Goal: Task Accomplishment & Management: Manage account settings

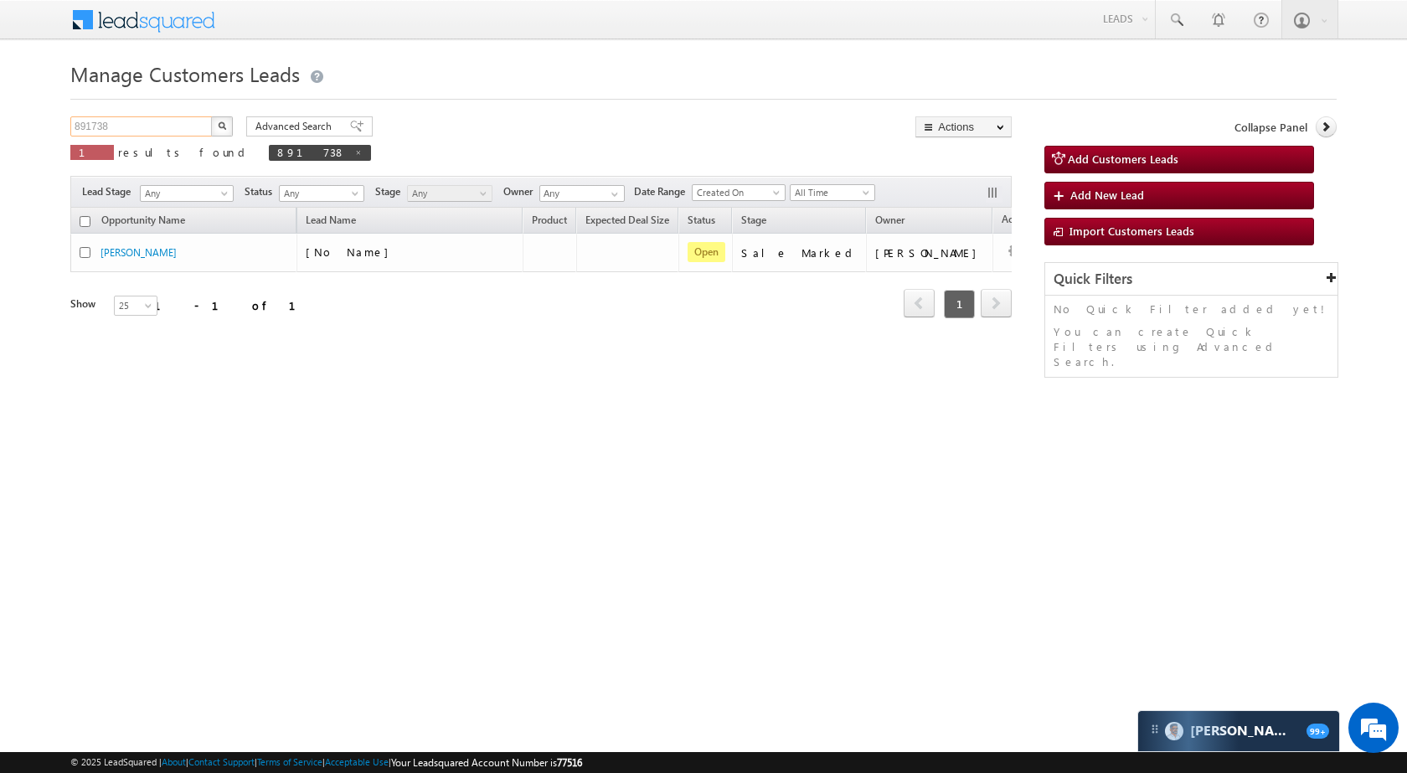
click at [183, 129] on input "891738" at bounding box center [141, 126] width 143 height 20
paste input "4764"
type input "894764"
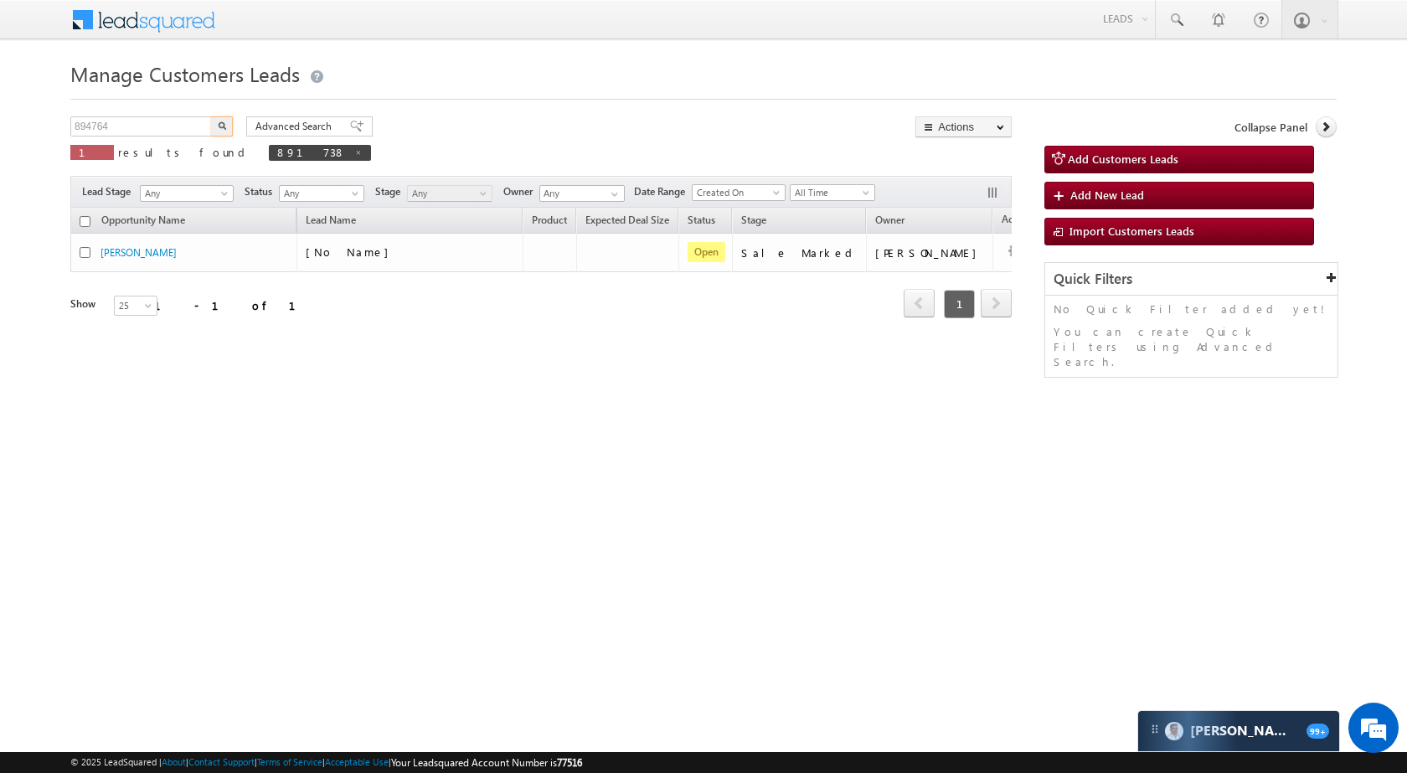
click at [224, 126] on img "button" at bounding box center [222, 125] width 8 height 8
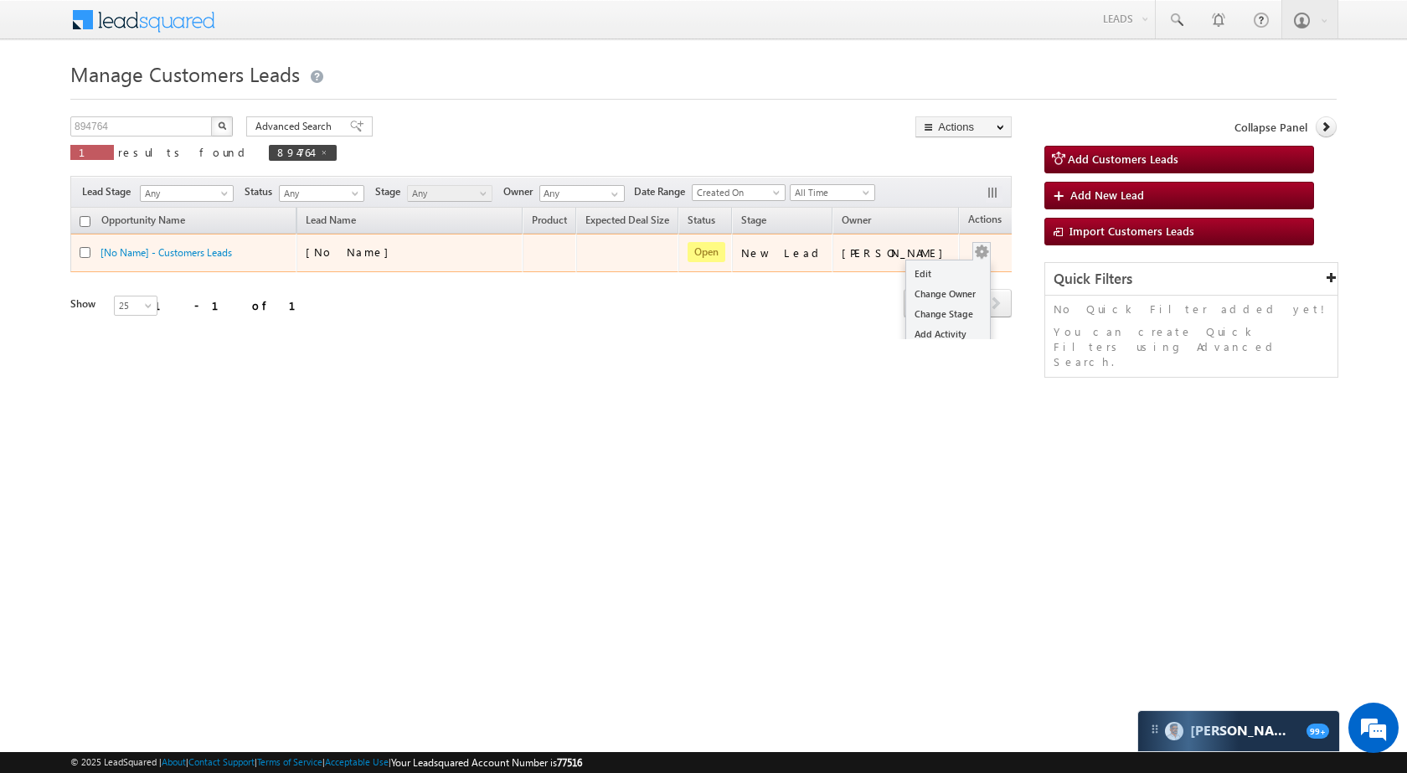
click at [973, 252] on button "button" at bounding box center [981, 252] width 17 height 17
click at [927, 273] on link "Edit" at bounding box center [948, 274] width 84 height 20
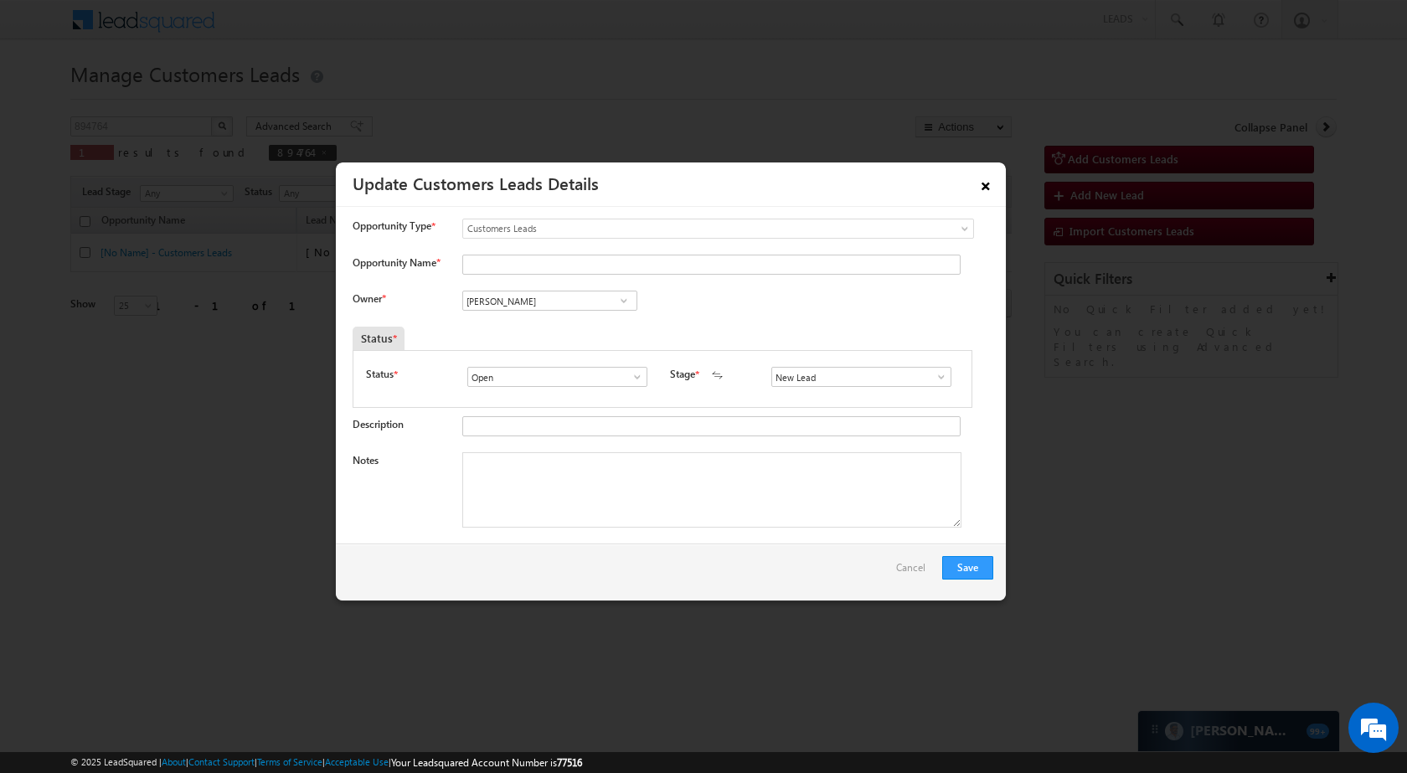
click at [982, 186] on link "×" at bounding box center [985, 182] width 28 height 29
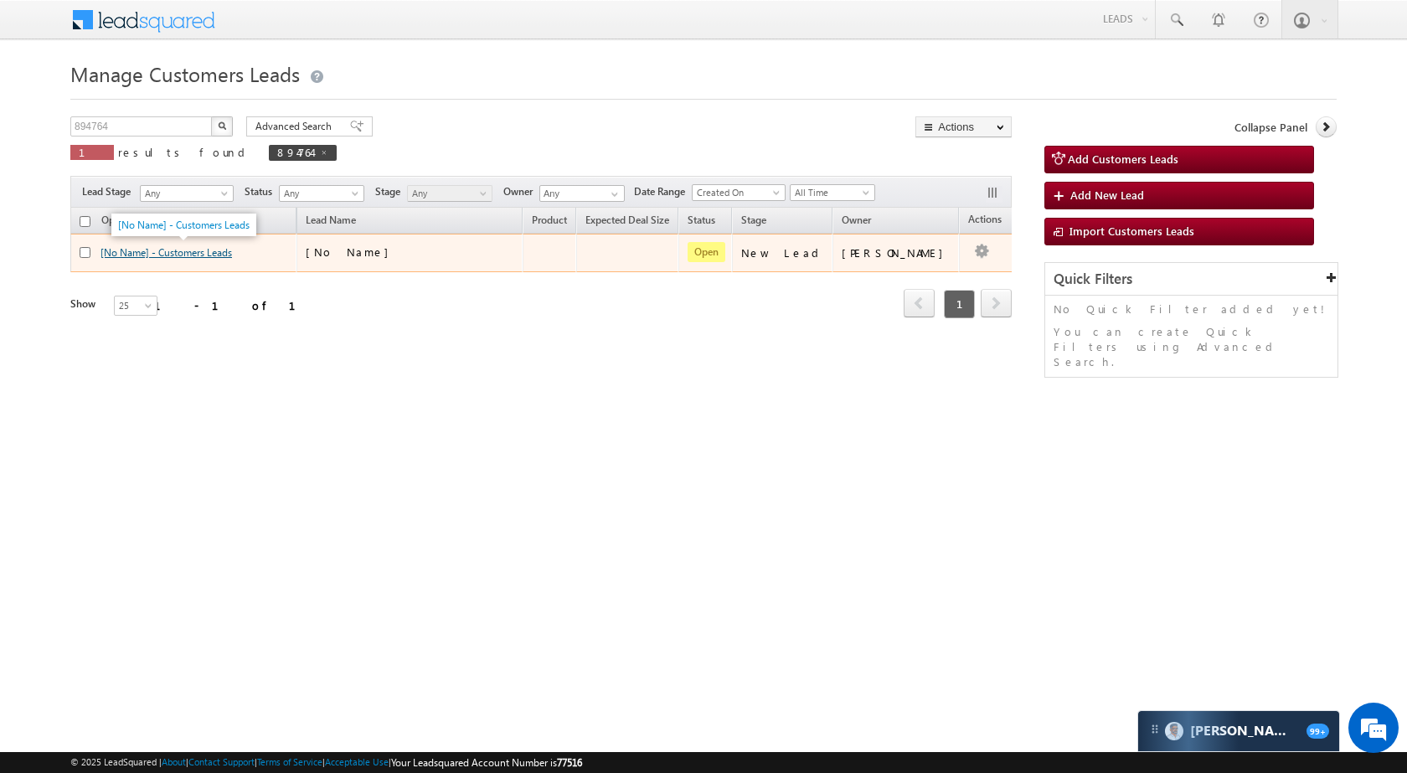
click at [147, 257] on link "[No Name] - Customers Leads" at bounding box center [165, 252] width 131 height 13
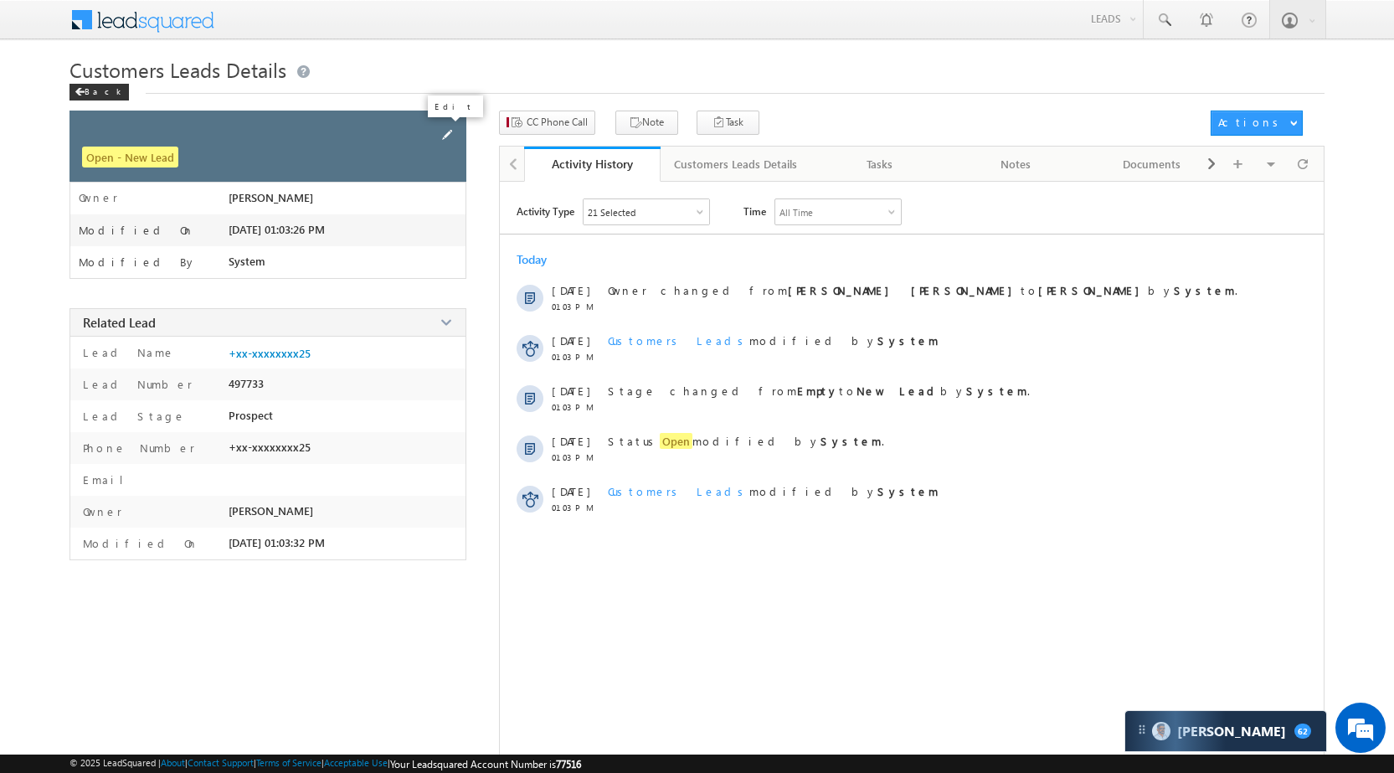
click at [451, 134] on span at bounding box center [447, 135] width 18 height 18
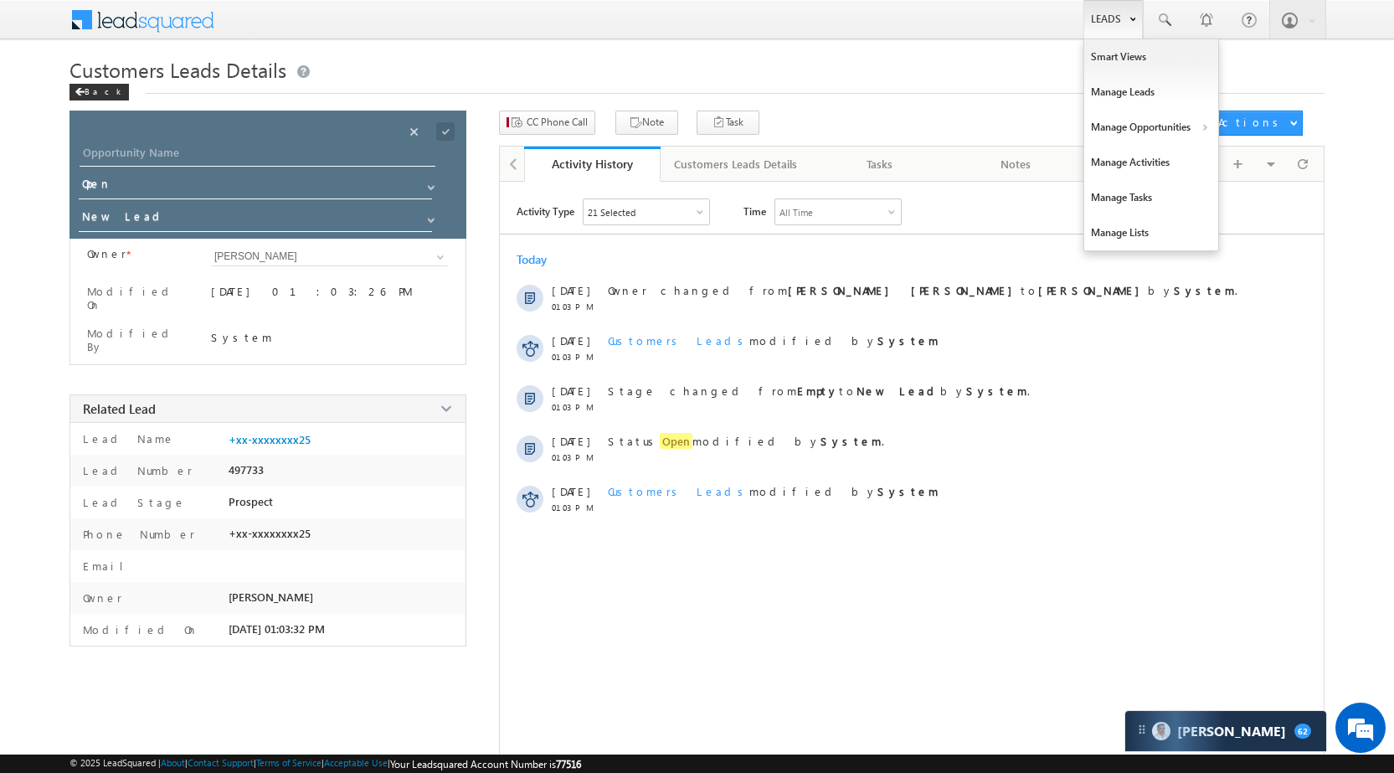
click at [1108, 18] on link "Leads" at bounding box center [1113, 19] width 59 height 39
click at [1127, 169] on link "Manage Activities" at bounding box center [1152, 162] width 134 height 35
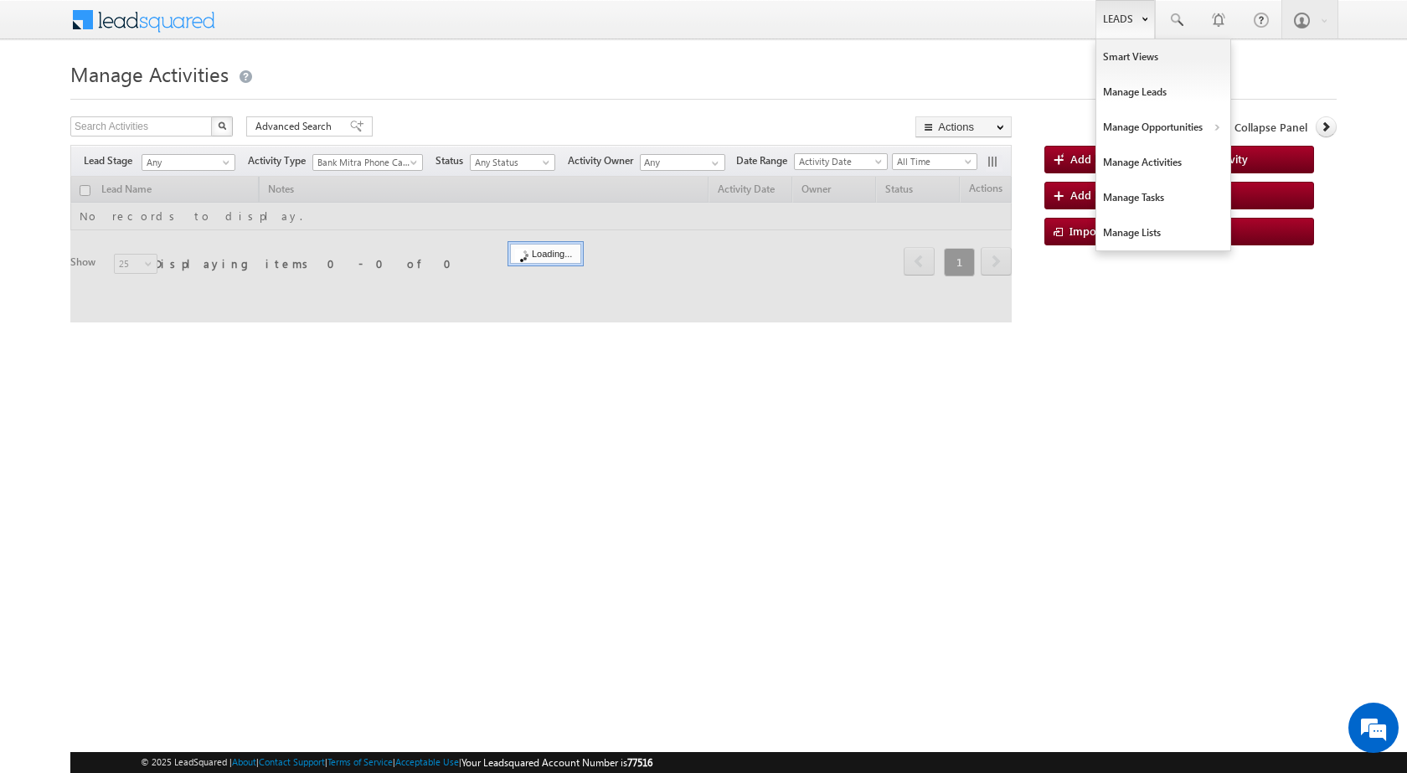
click at [1126, 28] on link "Leads" at bounding box center [1124, 19] width 59 height 39
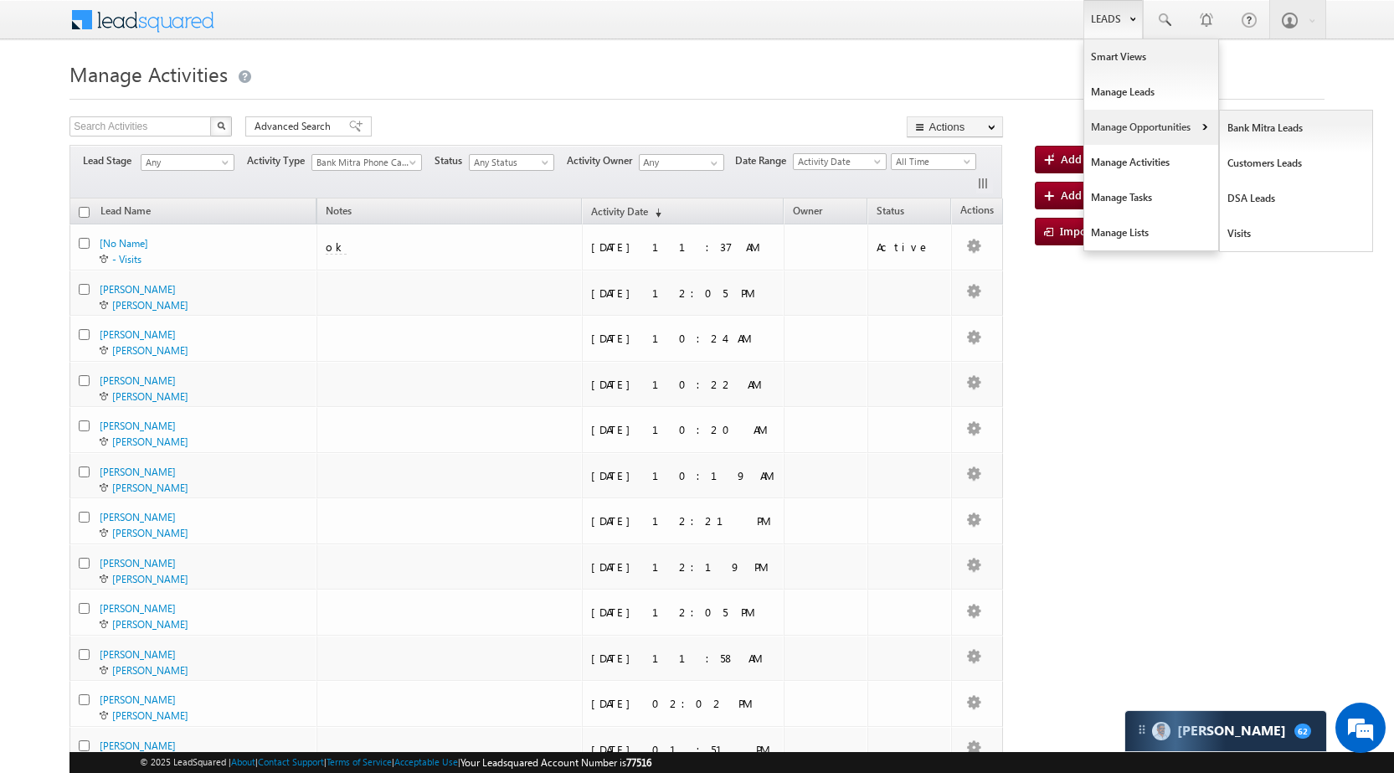
click at [1144, 130] on link "Manage Opportunities" at bounding box center [1152, 127] width 134 height 35
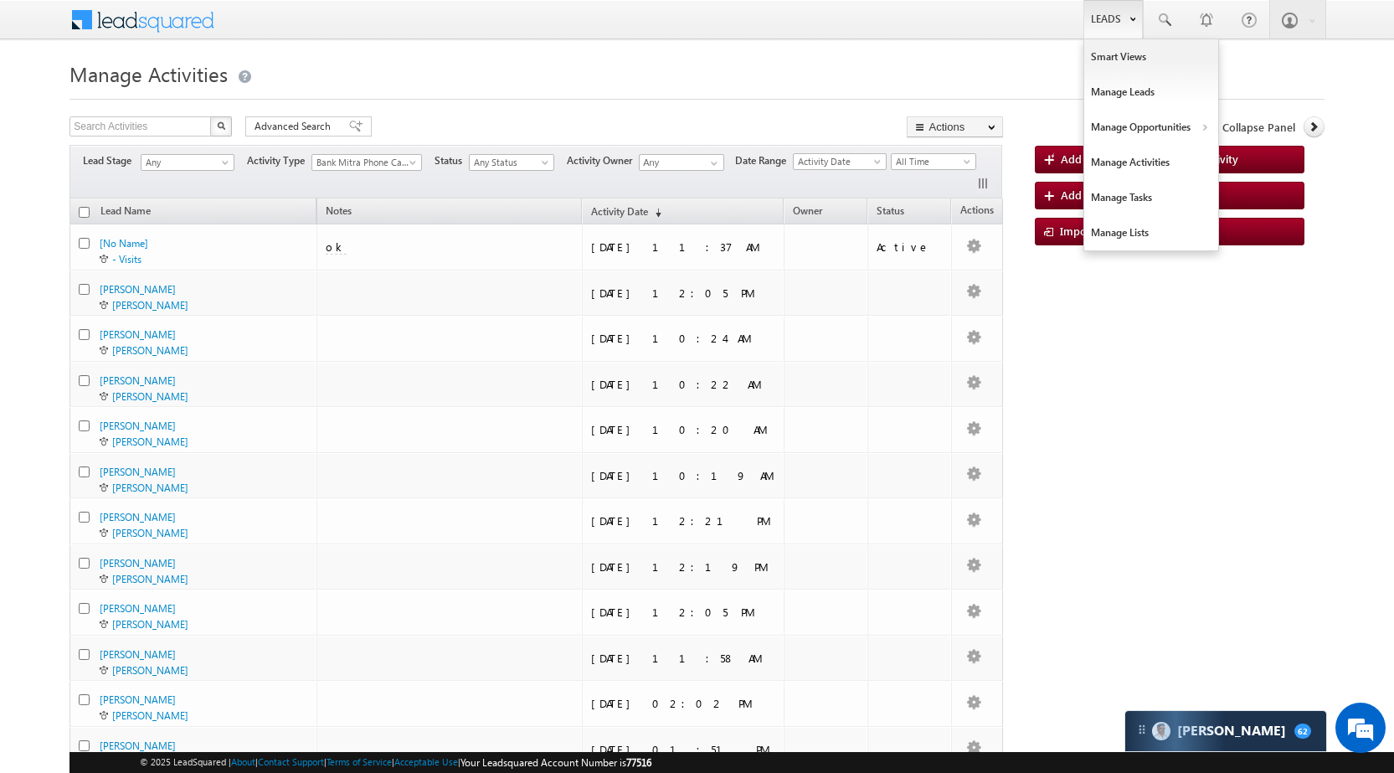
click at [1105, 13] on link "Leads" at bounding box center [1113, 19] width 59 height 39
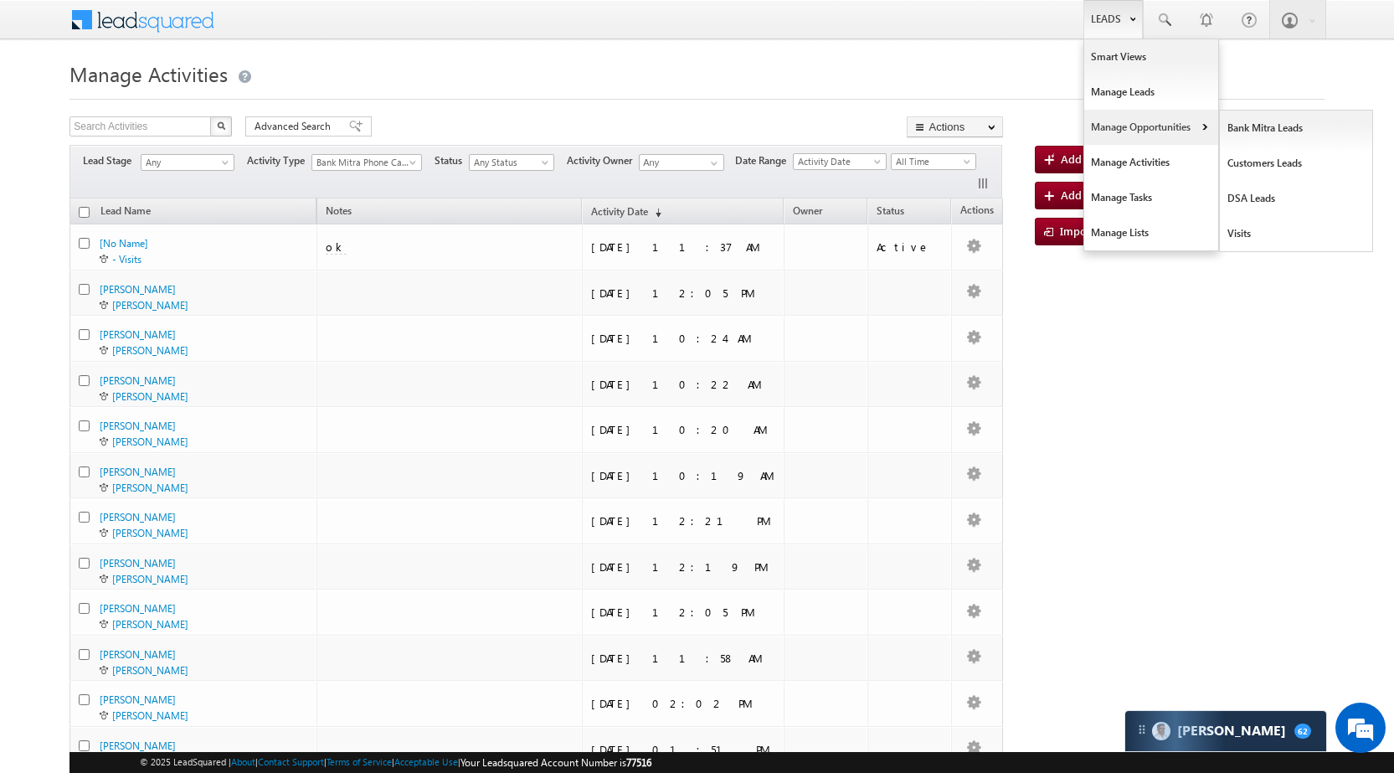
click at [1131, 125] on link "Manage Opportunities" at bounding box center [1152, 127] width 134 height 35
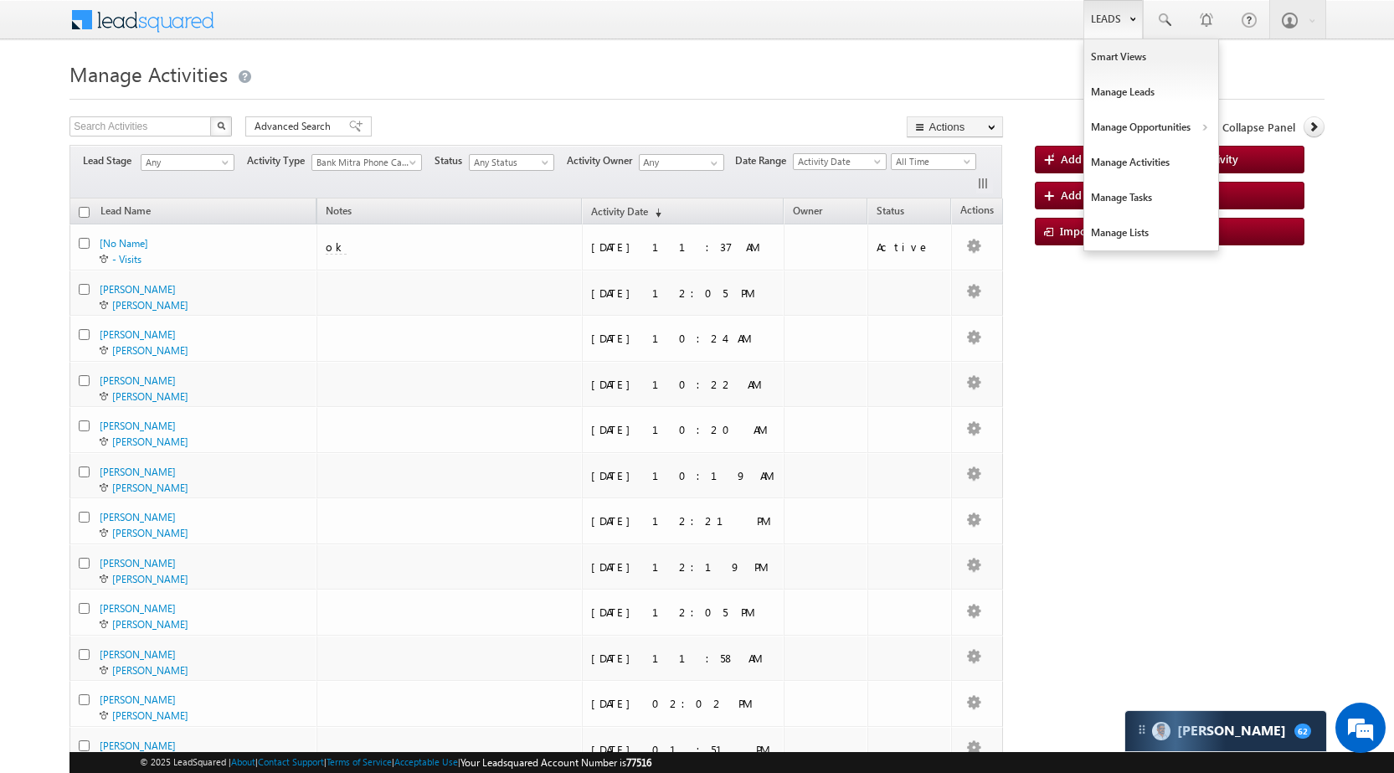
click at [1121, 21] on link "Leads" at bounding box center [1113, 19] width 59 height 39
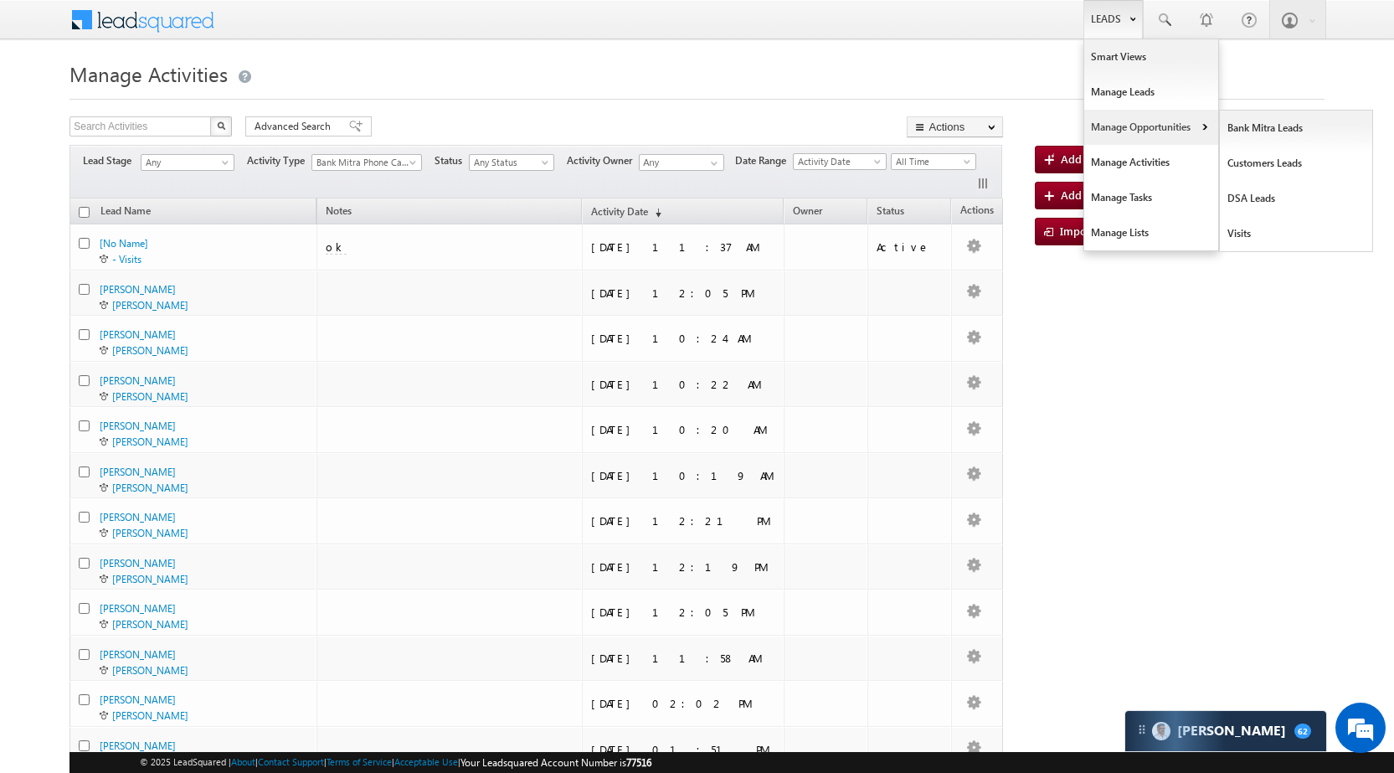
click at [1154, 120] on link "Manage Opportunities" at bounding box center [1152, 127] width 134 height 35
click at [1234, 170] on link "Customers Leads" at bounding box center [1296, 163] width 153 height 35
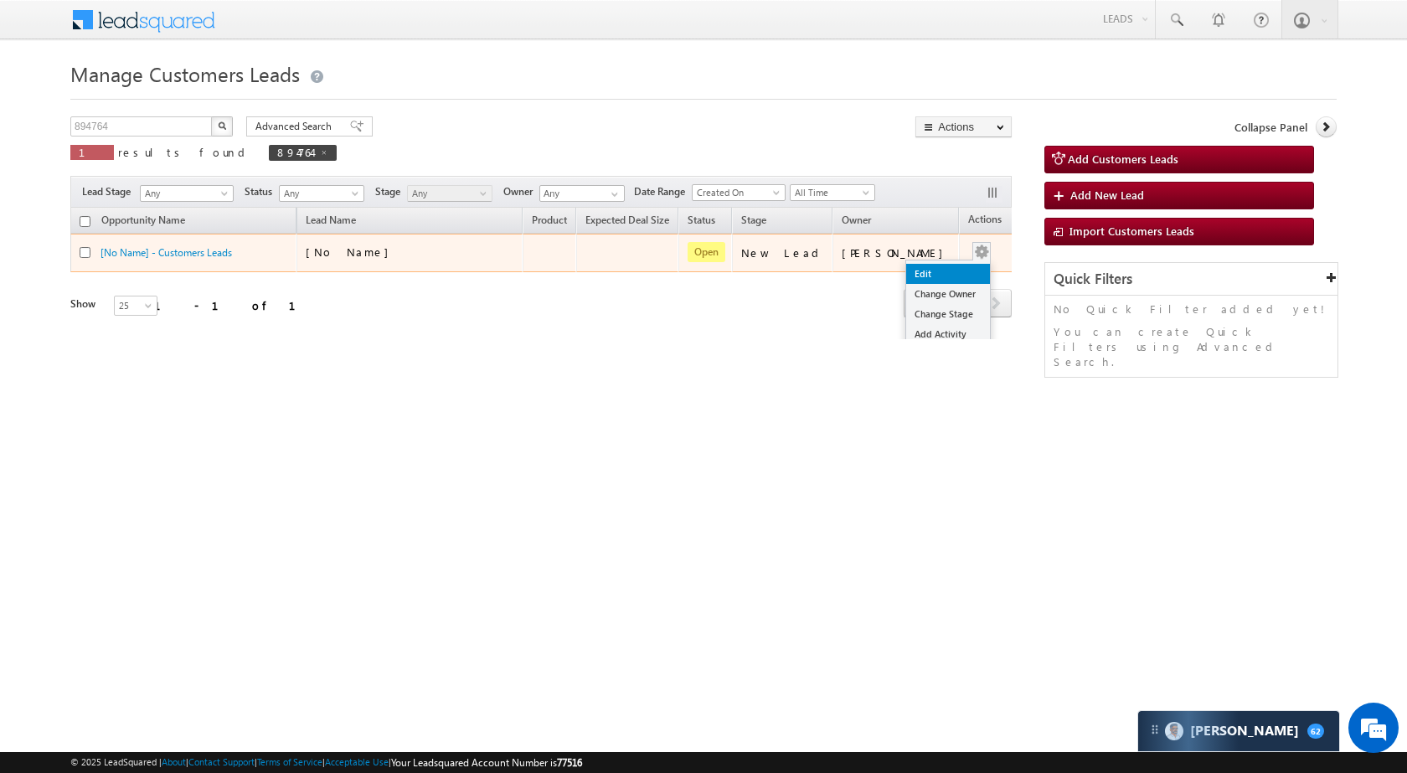
click at [939, 268] on link "Edit" at bounding box center [948, 274] width 84 height 20
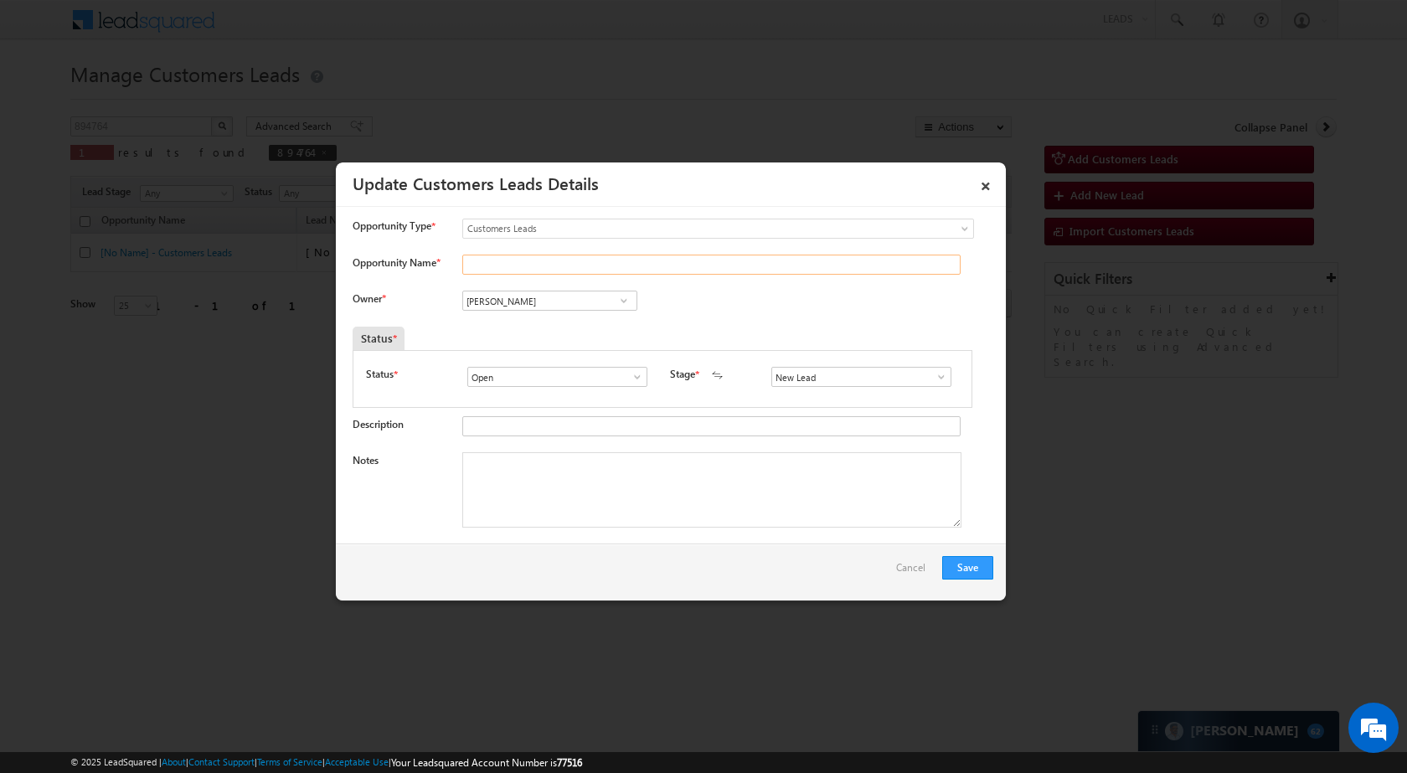
click at [538, 264] on input "Opportunity Name *" at bounding box center [711, 265] width 498 height 20
click at [560, 232] on span "Customers Leads" at bounding box center [684, 228] width 442 height 15
click at [527, 264] on input "Opportunity Name *" at bounding box center [711, 265] width 498 height 20
paste input "Sandeep"
type input "Sandeep"
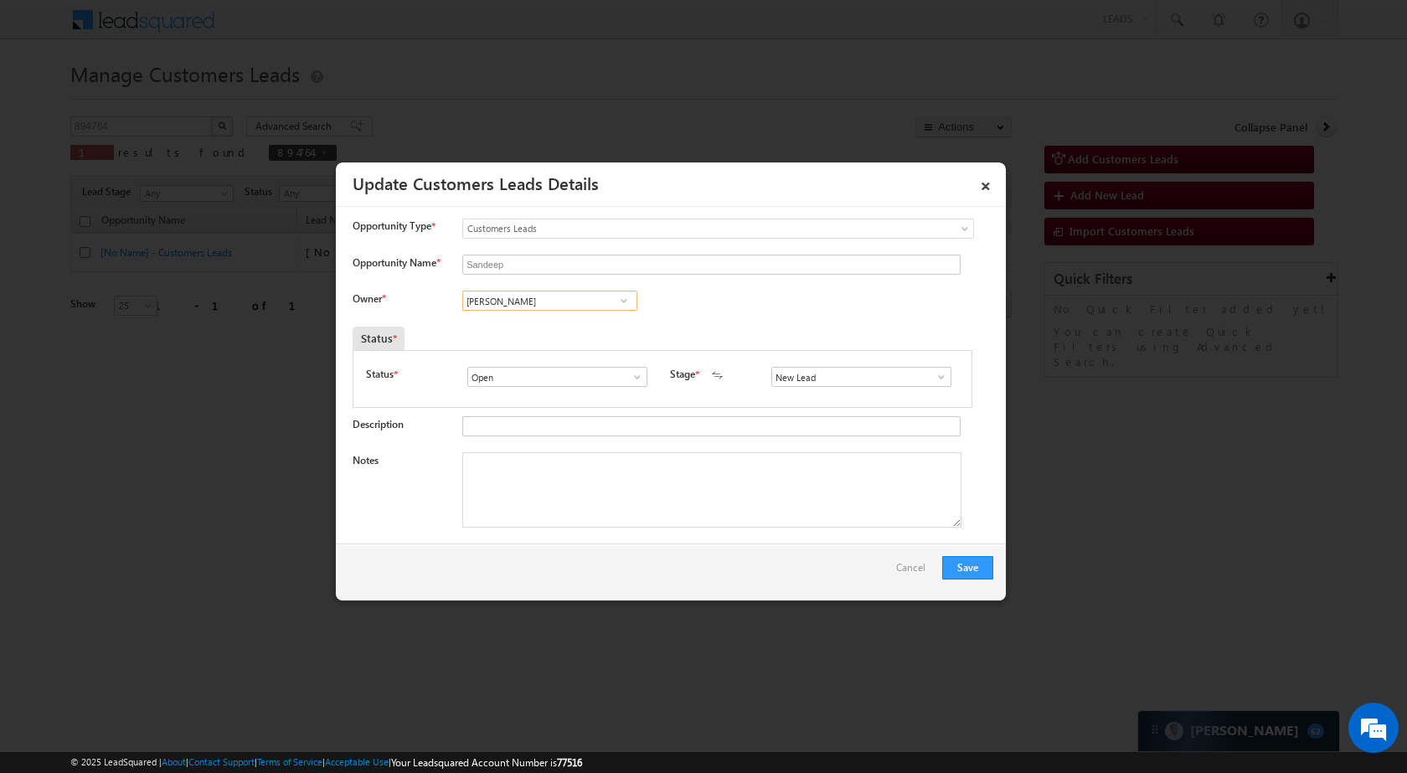
click at [534, 307] on input "[PERSON_NAME]" at bounding box center [549, 301] width 175 height 20
click at [541, 332] on span "banveer.singh@sgrlimited.in" at bounding box center [544, 333] width 151 height 13
type input "[PERSON_NAME]"
click at [926, 374] on link at bounding box center [936, 376] width 21 height 17
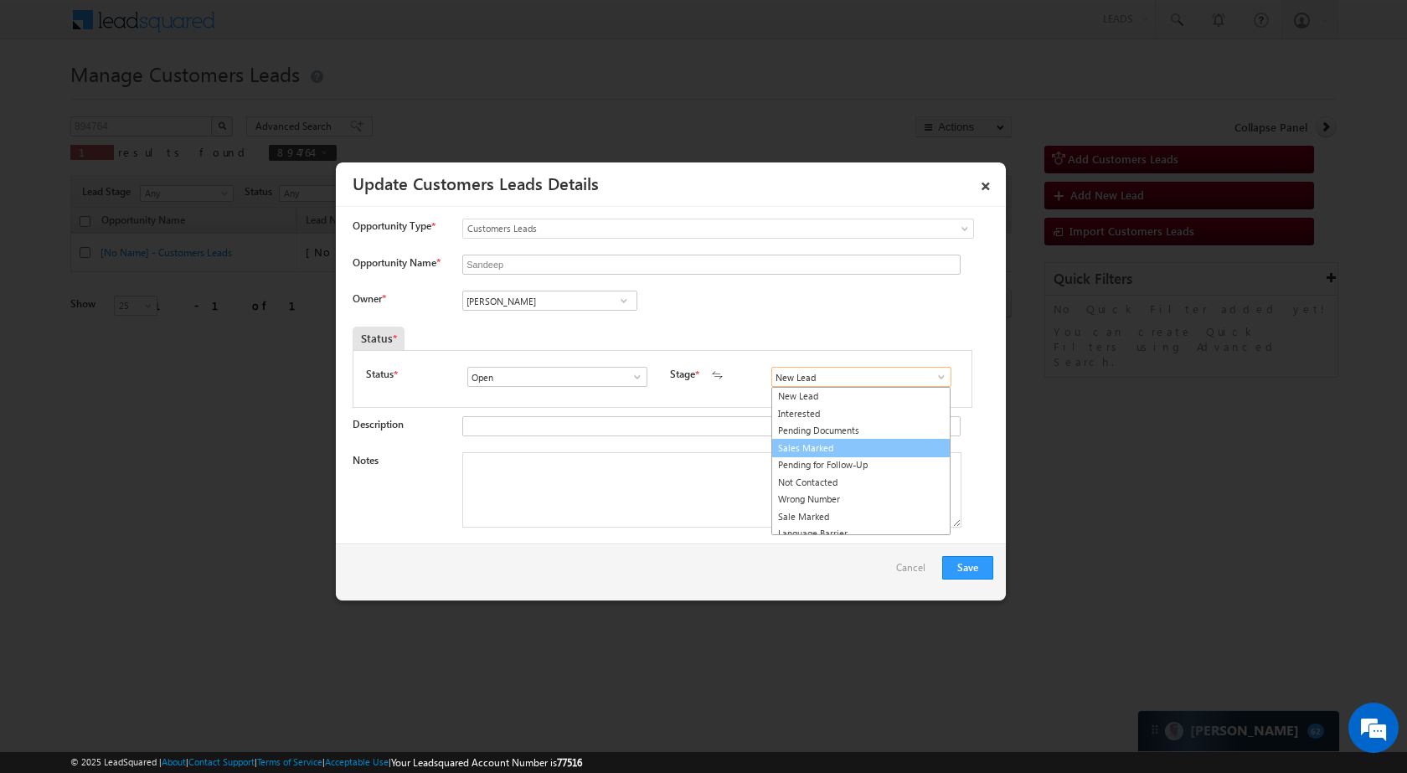
click at [860, 452] on link "Sales Marked" at bounding box center [860, 448] width 179 height 19
type input "Sales Marked"
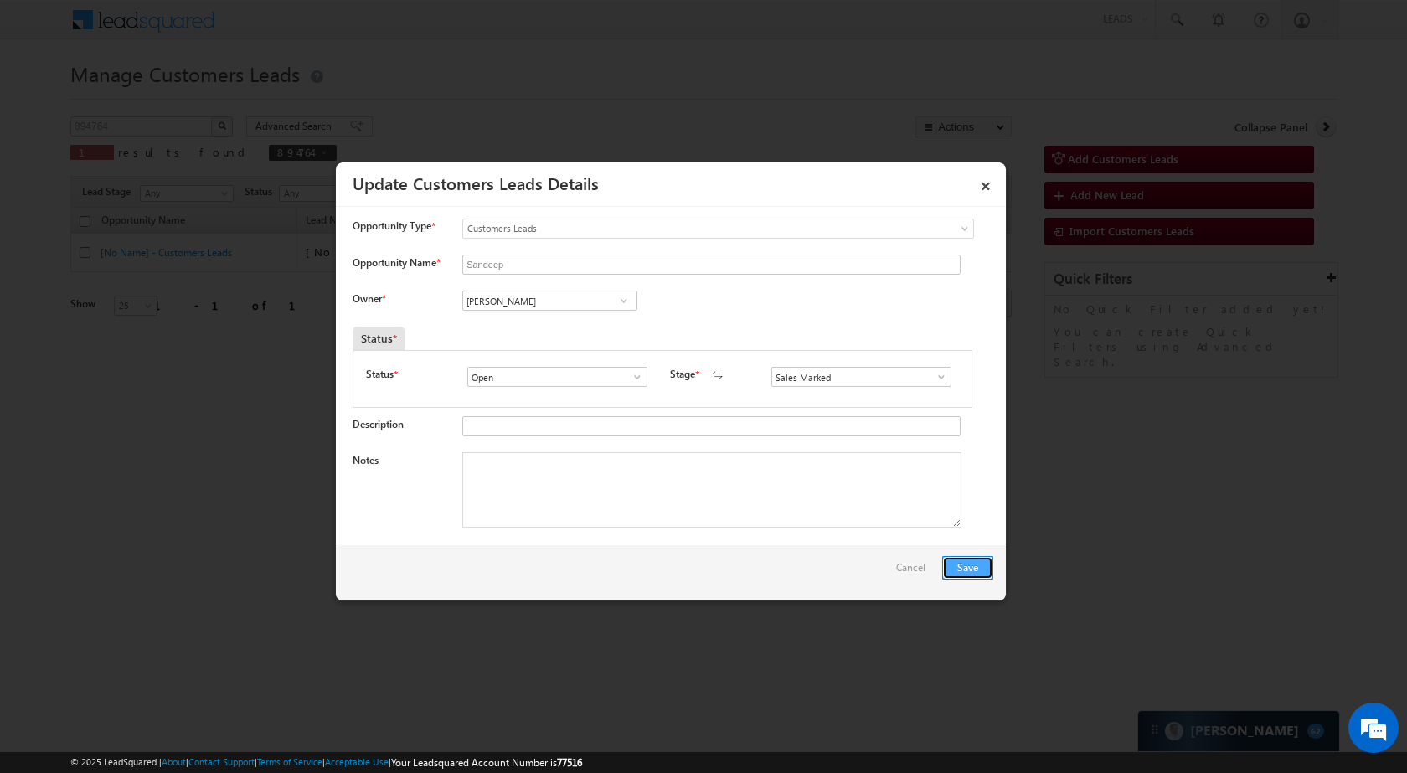
click at [968, 566] on button "Save" at bounding box center [967, 567] width 51 height 23
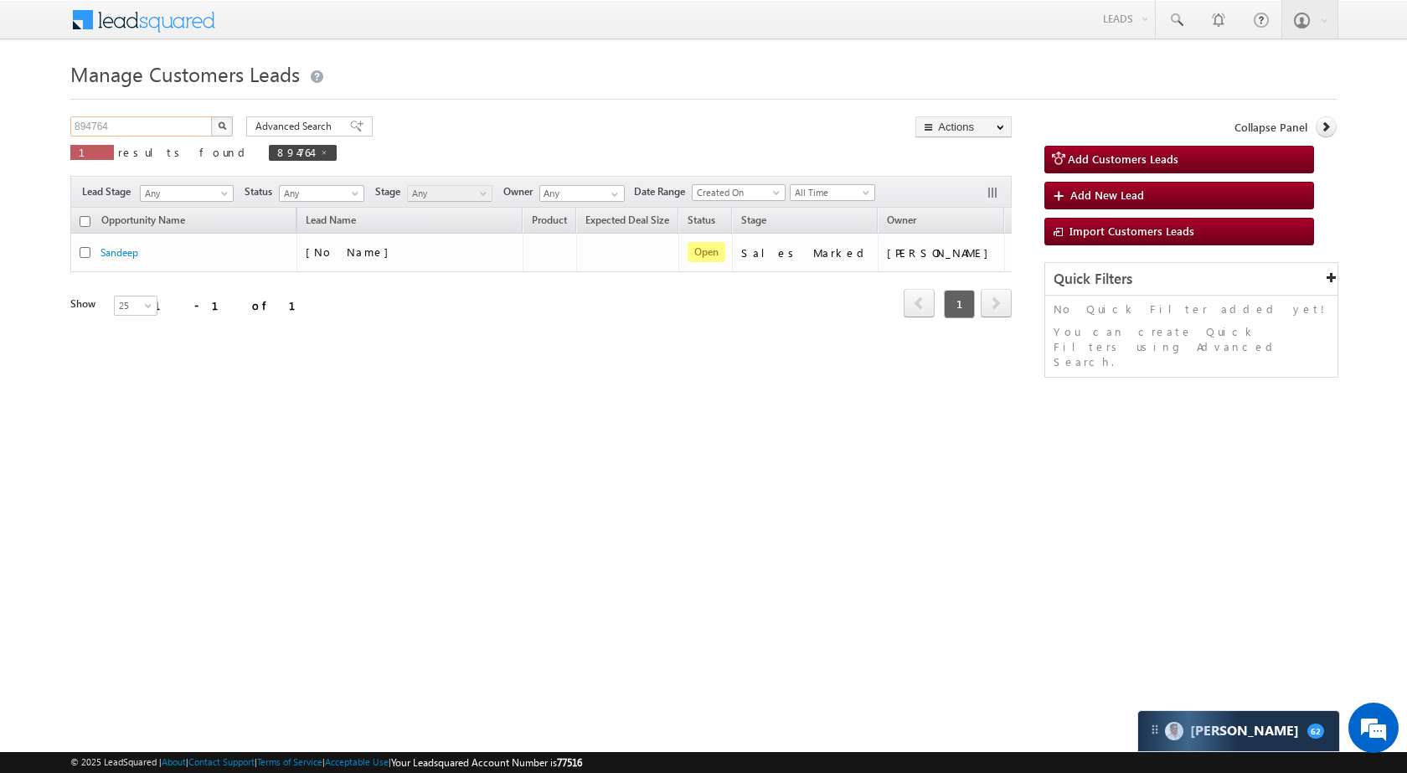
click at [164, 124] on input "894764" at bounding box center [141, 126] width 143 height 20
paste input "32077"
type input "832077"
click at [222, 124] on img "button" at bounding box center [222, 125] width 8 height 8
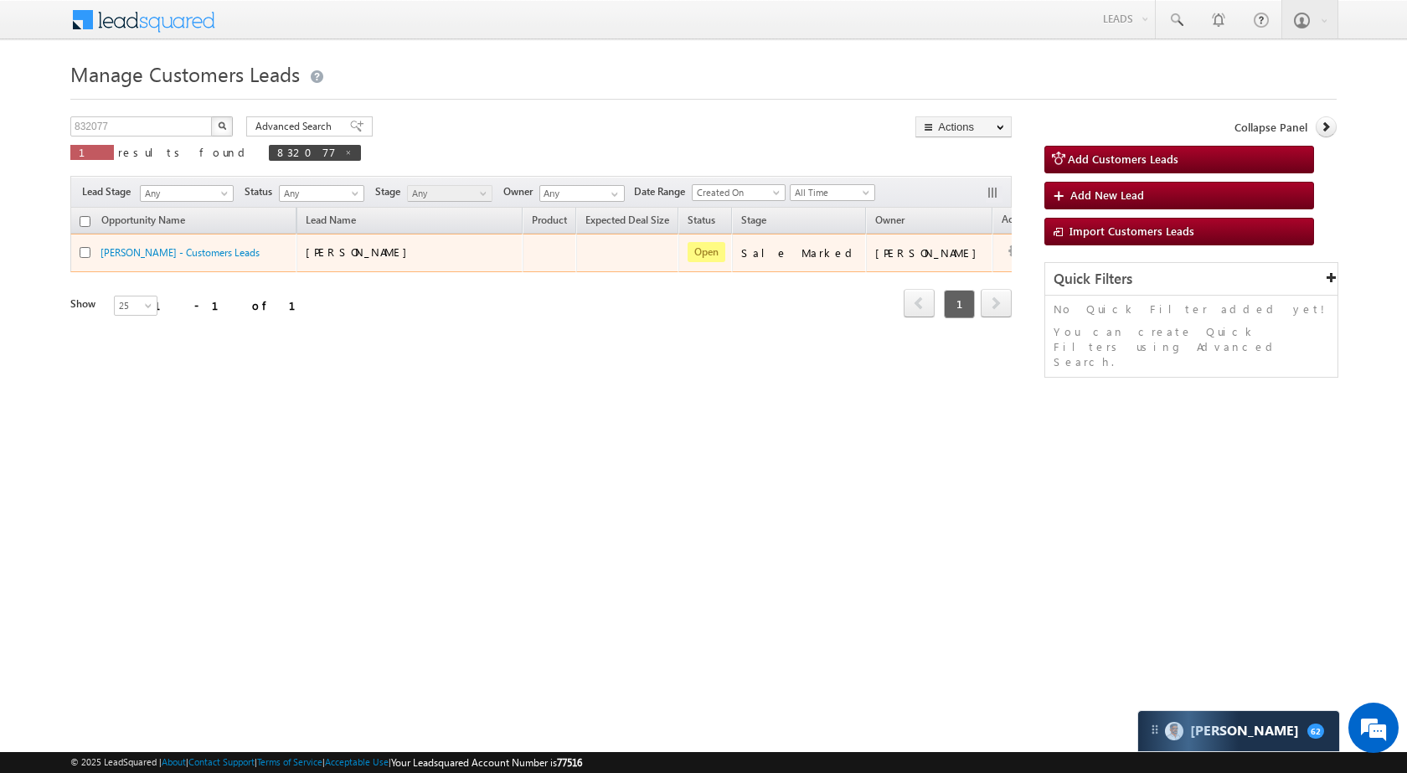
click at [992, 260] on td at bounding box center [1027, 253] width 70 height 39
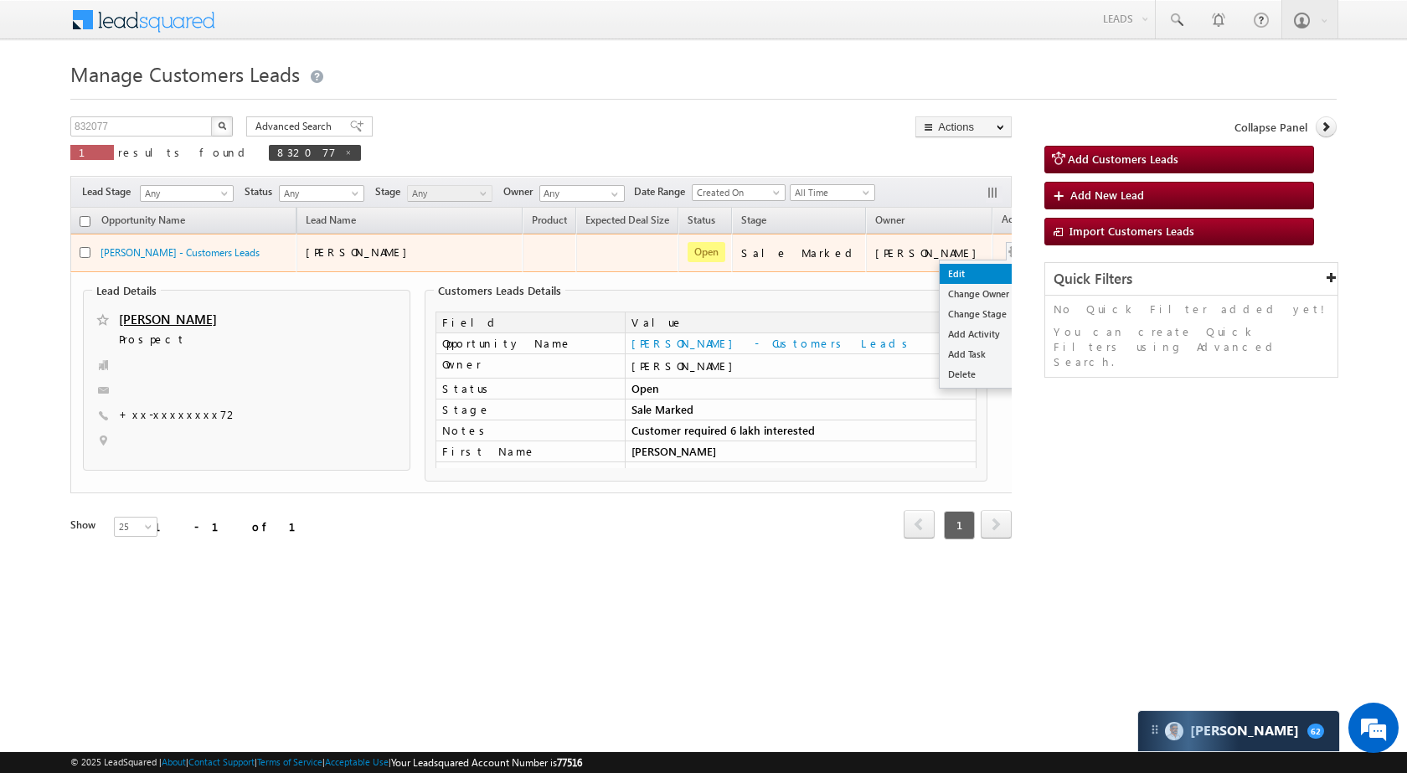
click at [940, 279] on link "Edit" at bounding box center [982, 274] width 84 height 20
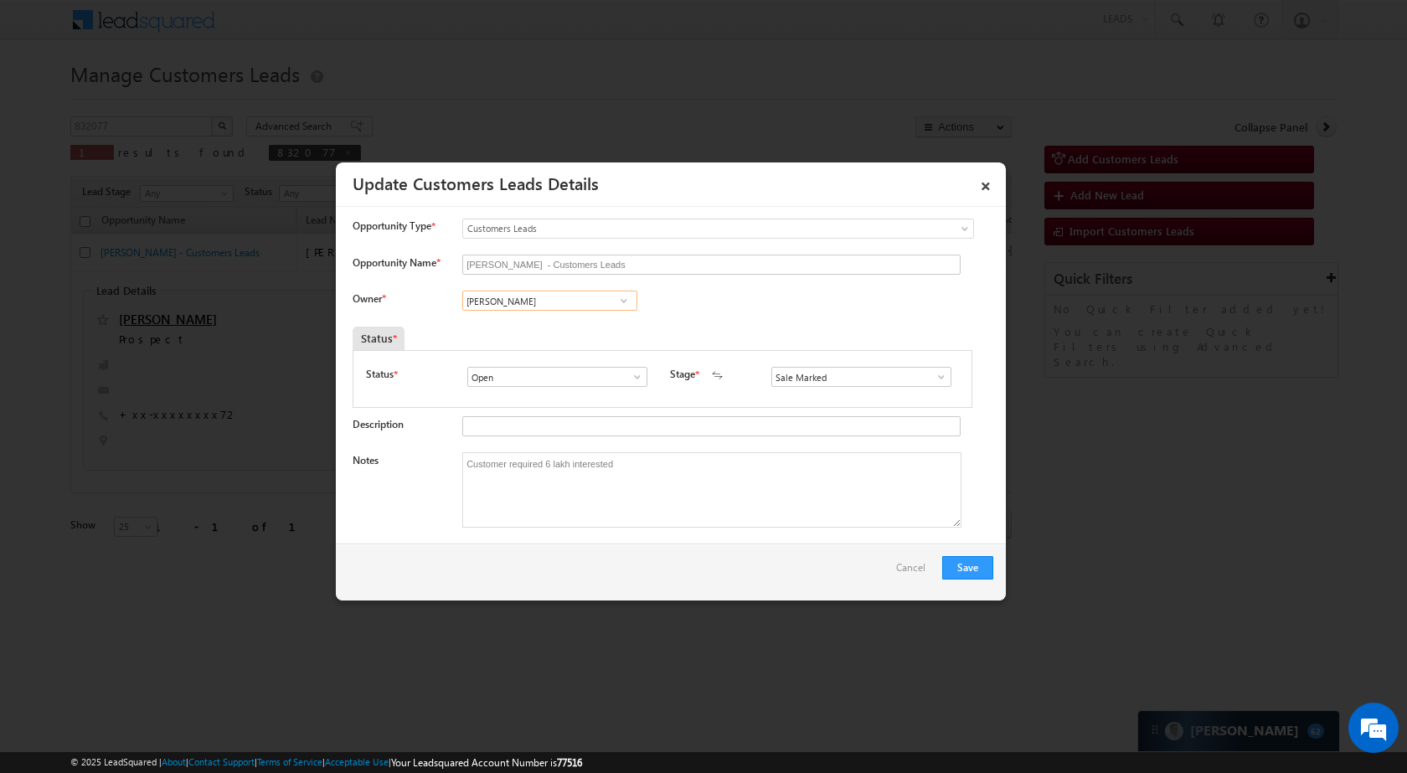
click at [564, 311] on input "Himanshu Singh" at bounding box center [549, 301] width 175 height 20
paste input "[PERSON_NAME]"
click at [575, 333] on span "santosh.kumar2@sgrlimited.in" at bounding box center [544, 333] width 151 height 13
type input "[PERSON_NAME]"
click at [968, 556] on button "Save" at bounding box center [967, 567] width 51 height 23
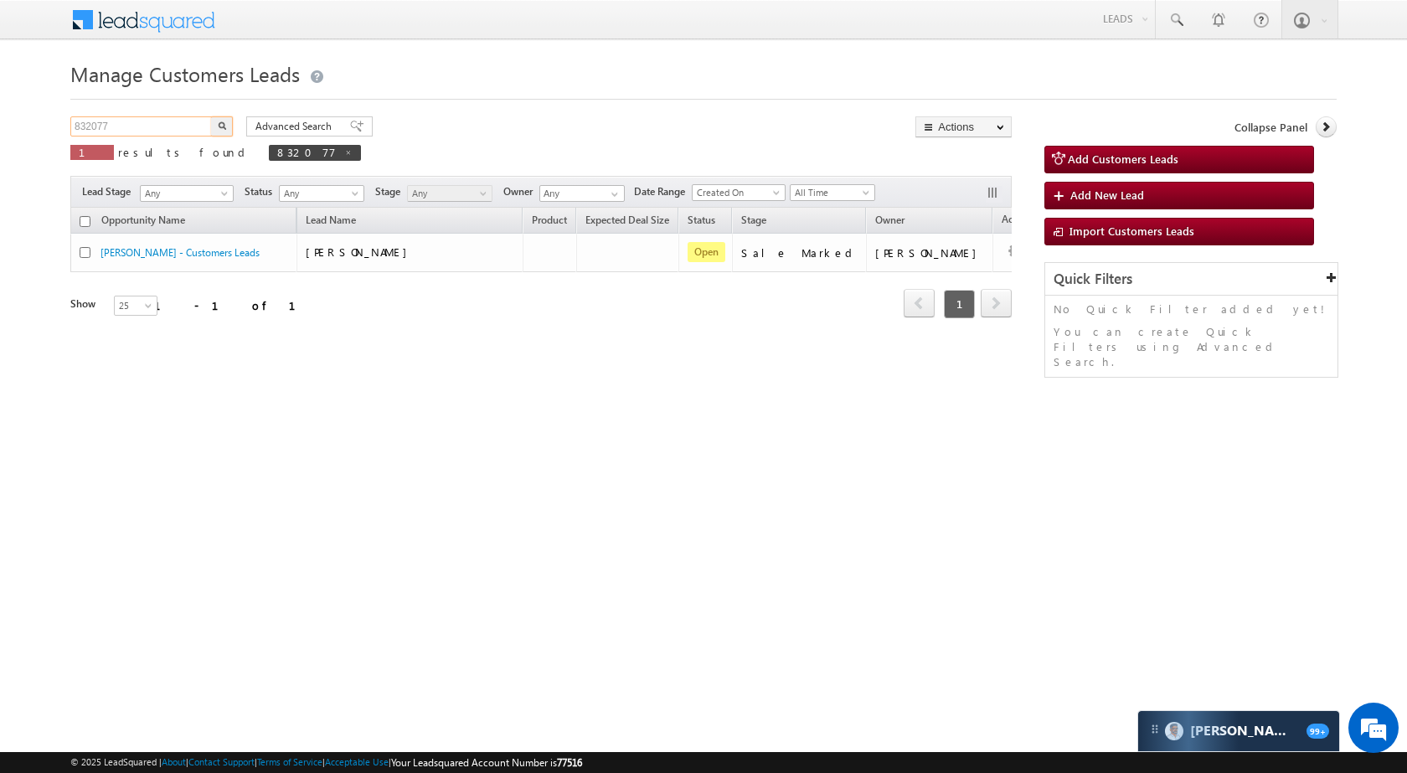
click at [168, 122] on input "832077" at bounding box center [141, 126] width 143 height 20
paste input "86"
type input "832086"
click at [224, 121] on button "button" at bounding box center [222, 126] width 22 height 20
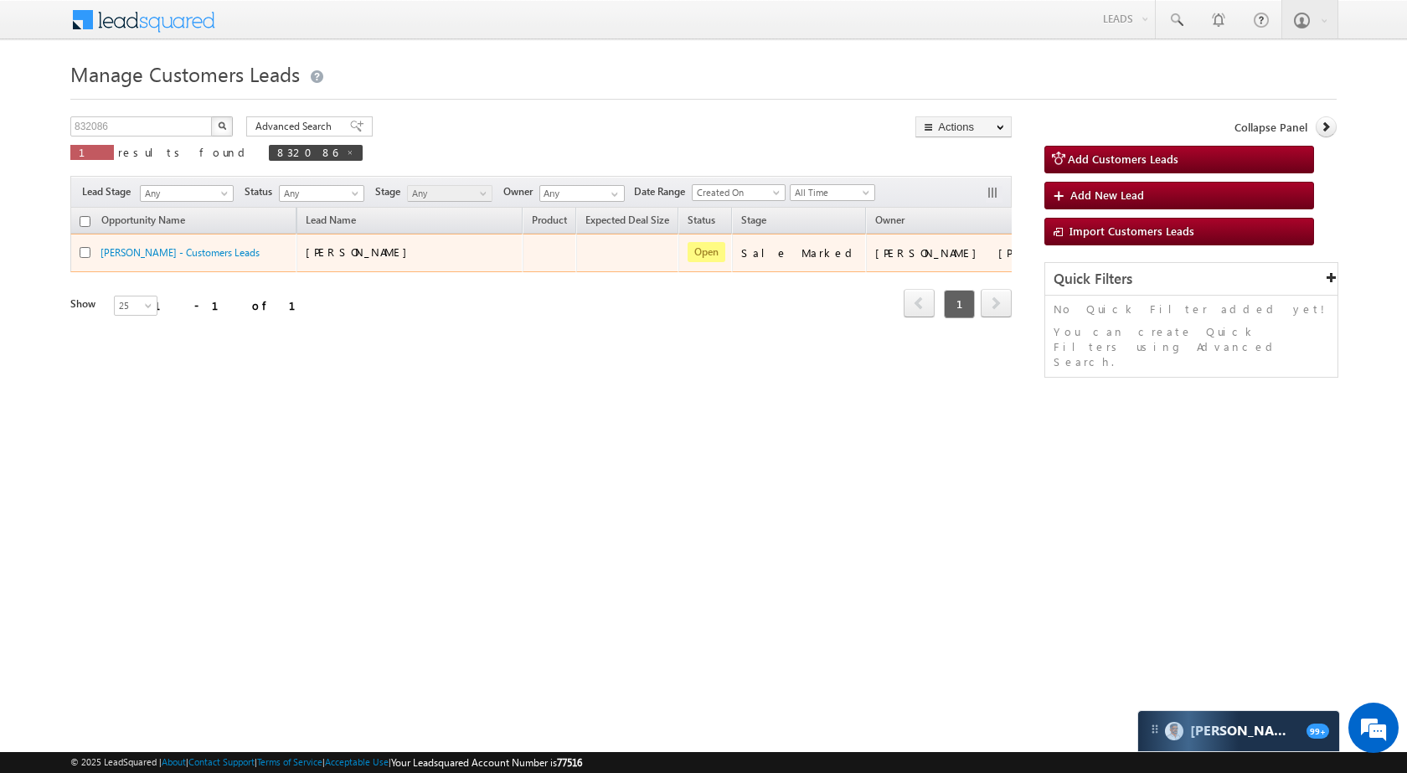
click at [1050, 247] on td "Edit Change Owner Change Stage Add Activity Add Task Delete" at bounding box center [1085, 253] width 70 height 39
click at [1064, 245] on button "button" at bounding box center [1072, 252] width 17 height 17
click at [1064, 244] on button "button" at bounding box center [1072, 252] width 17 height 17
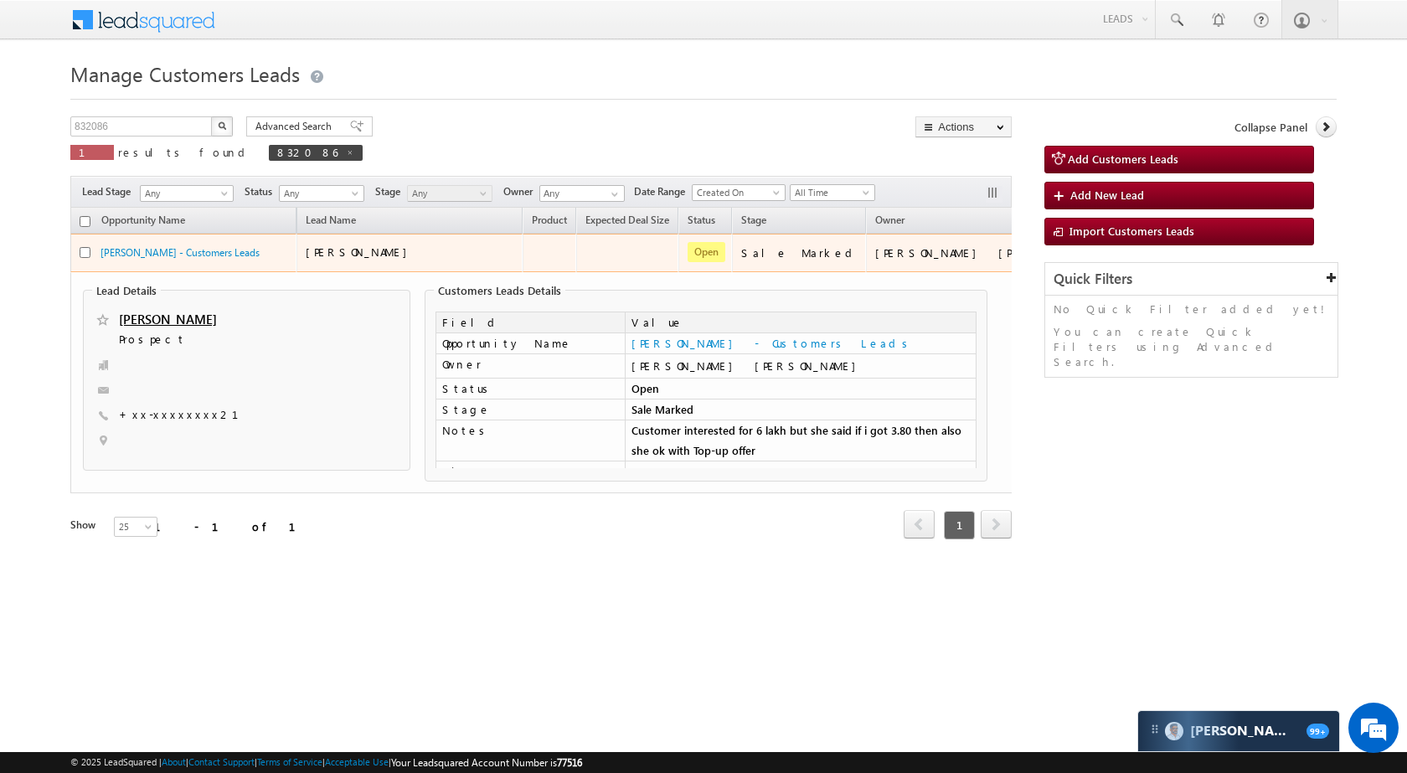
click at [1050, 240] on td "Edit Change Owner Change Stage Add Activity Add Task Delete" at bounding box center [1085, 253] width 70 height 39
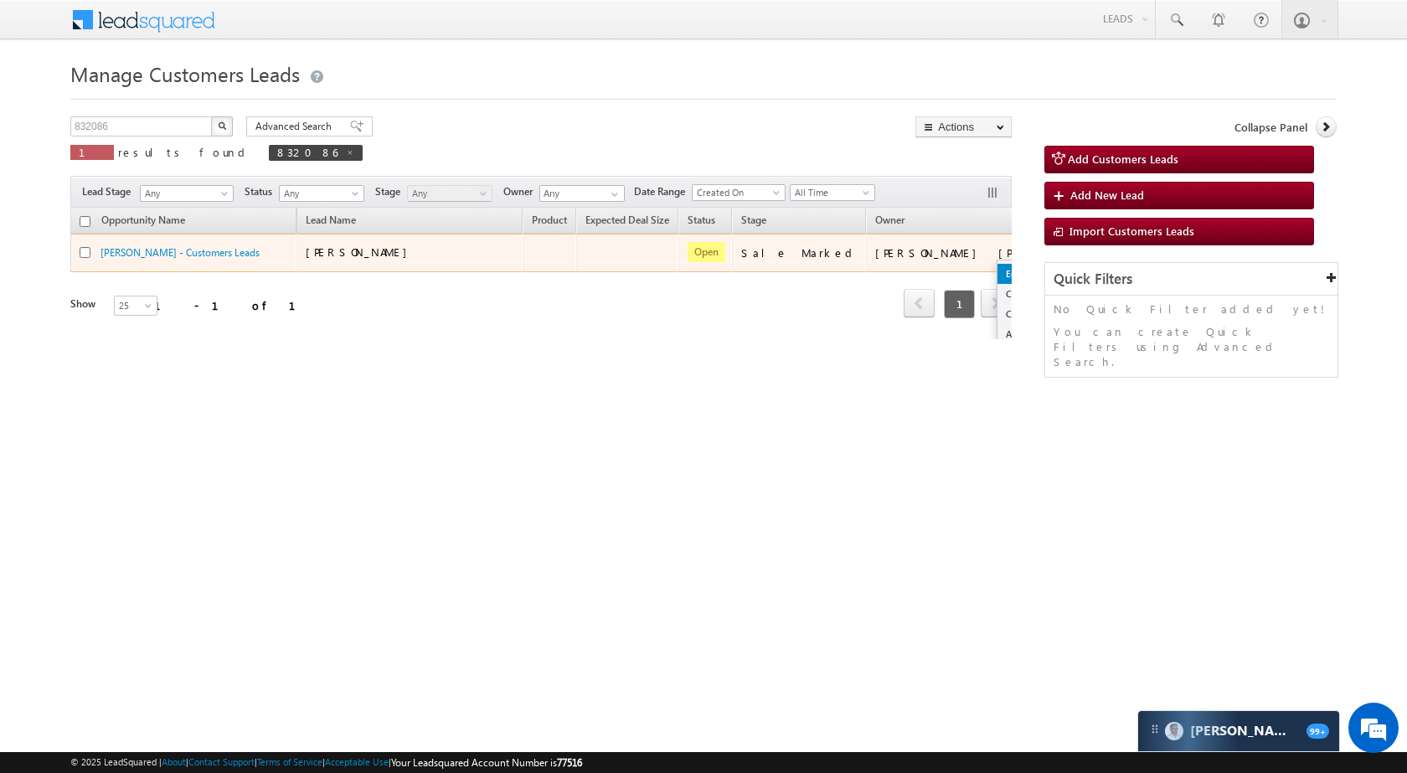
click at [997, 266] on link "Edit" at bounding box center [1039, 274] width 84 height 20
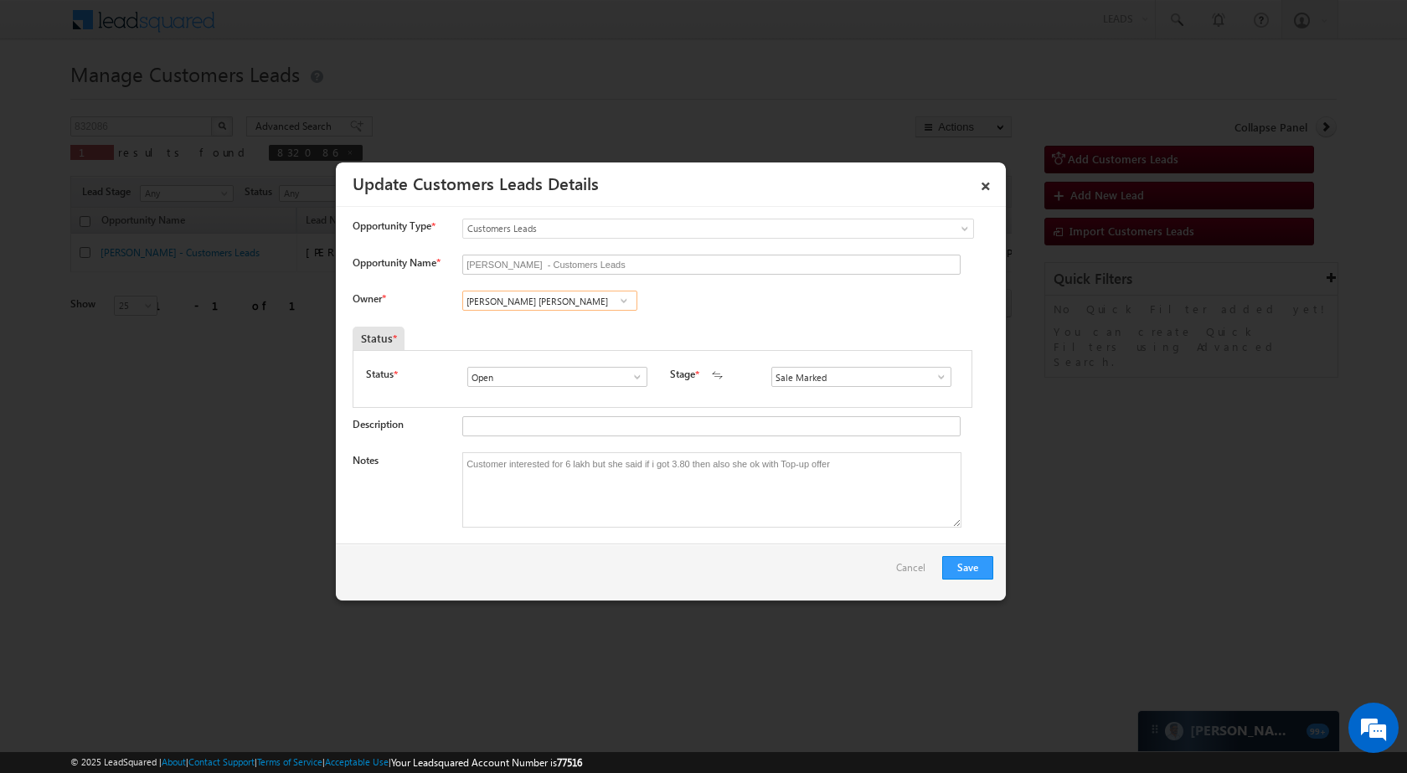
click at [569, 295] on input "Anil Ruprao Shewade" at bounding box center [549, 301] width 175 height 20
paste input "shish Kailash Bhati"
click at [544, 336] on span "ashish.bhati@sgrlimited.in" at bounding box center [545, 334] width 151 height 13
type input "[PERSON_NAME] [PERSON_NAME]"
click at [977, 568] on button "Save" at bounding box center [967, 567] width 51 height 23
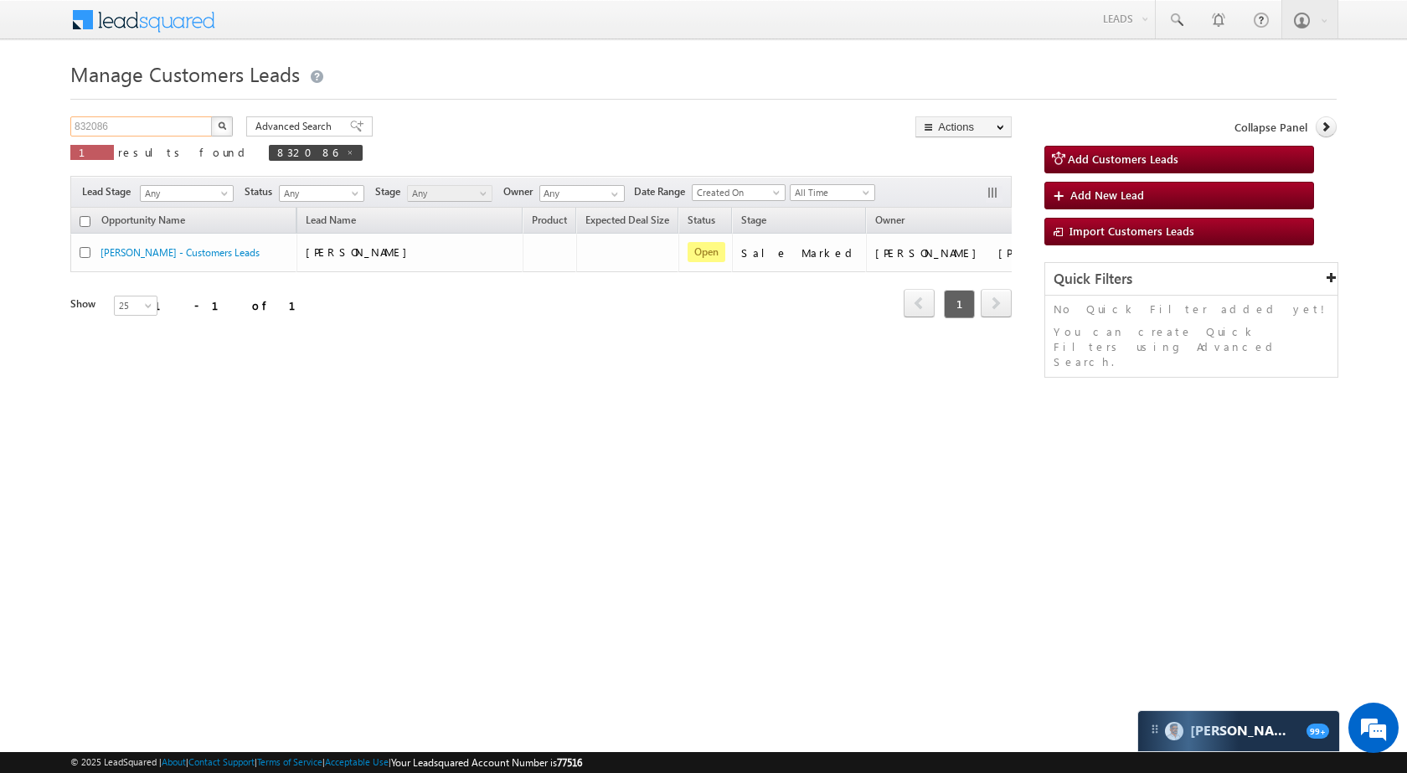
click at [174, 116] on input "832086" at bounding box center [141, 126] width 143 height 20
paste input "94764"
click at [217, 124] on button "button" at bounding box center [222, 126] width 22 height 20
click at [171, 130] on input "894764" at bounding box center [141, 126] width 143 height 20
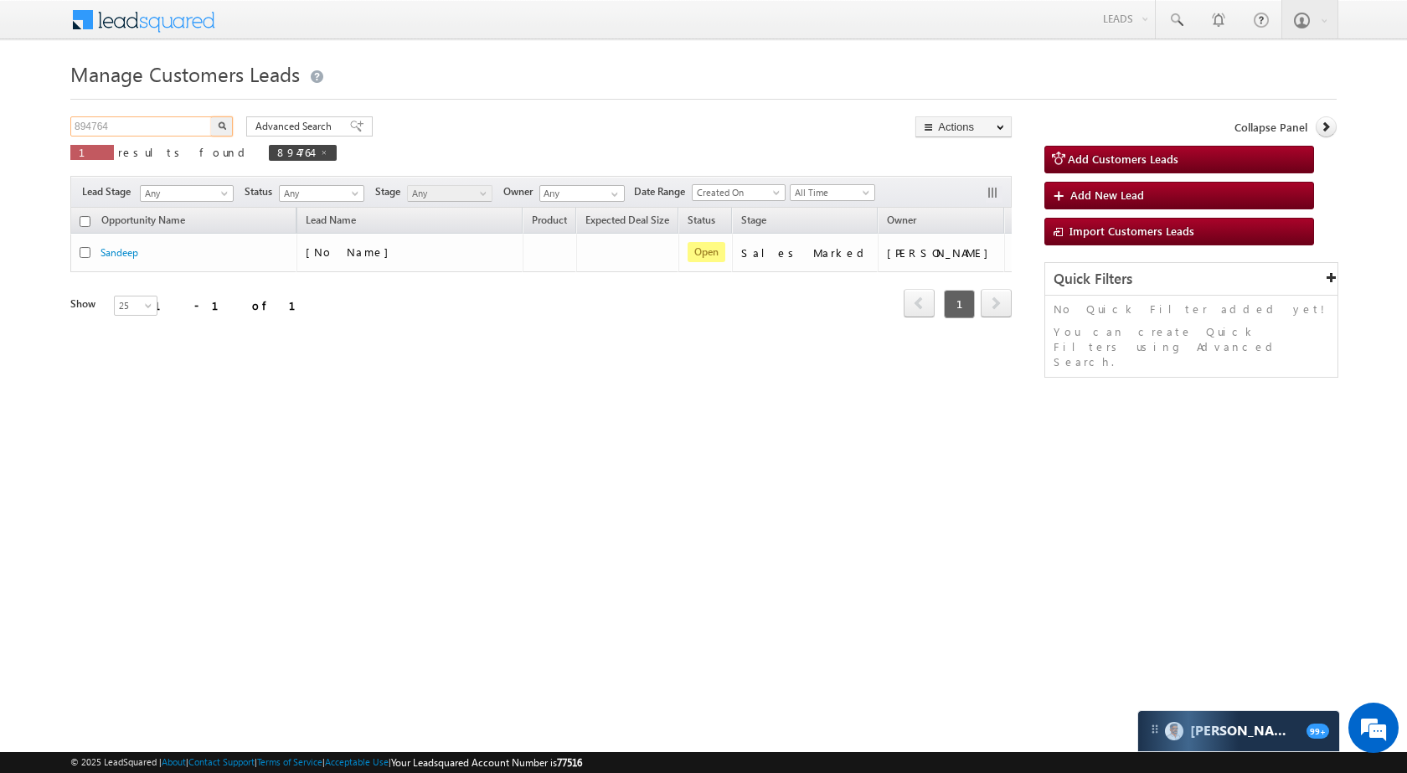
click at [171, 130] on input "894764" at bounding box center [141, 126] width 143 height 20
paste input "06762"
type input "806762"
click at [222, 125] on img "button" at bounding box center [222, 125] width 8 height 8
click at [157, 121] on input "806762" at bounding box center [141, 126] width 143 height 20
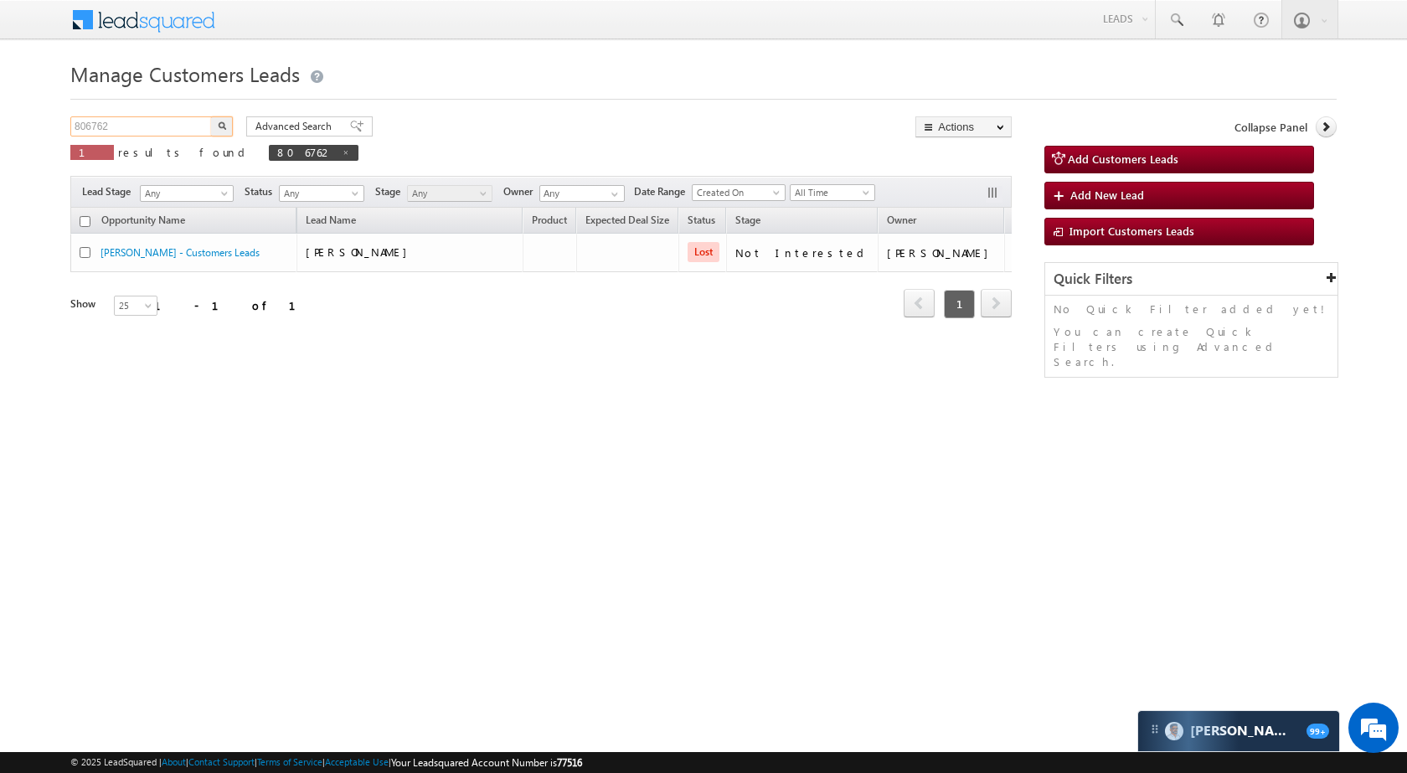
click at [157, 121] on input "806762" at bounding box center [141, 126] width 143 height 20
paste input "10933"
click at [208, 125] on input "810933" at bounding box center [141, 126] width 143 height 20
click at [221, 120] on button "button" at bounding box center [222, 126] width 22 height 20
click at [134, 140] on div "810933 X 1 results found 810933" at bounding box center [223, 140] width 307 height 48
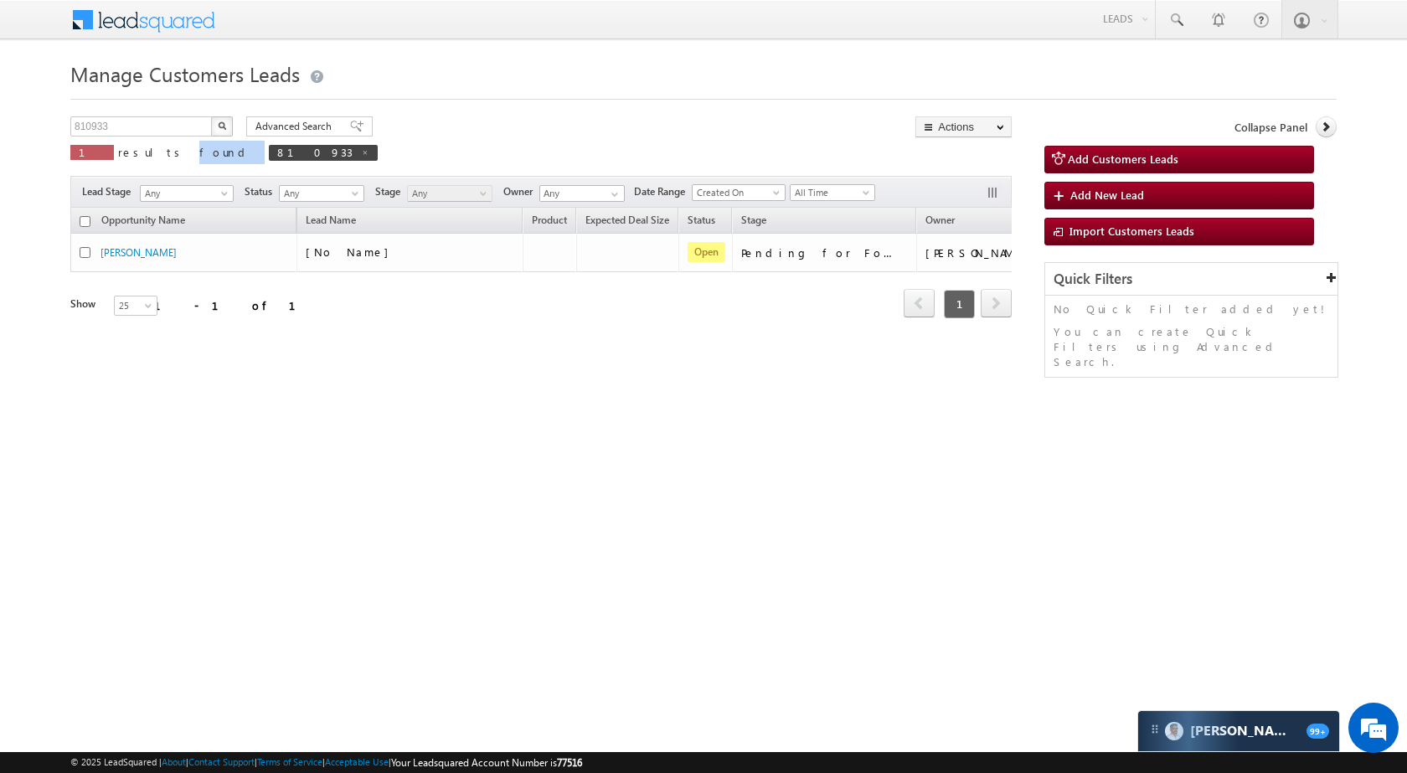
click at [134, 140] on div "810933 X 1 results found 810933" at bounding box center [223, 140] width 307 height 48
click at [134, 128] on input "810933" at bounding box center [141, 126] width 143 height 20
paste input "25"
click at [223, 128] on img "button" at bounding box center [222, 125] width 8 height 8
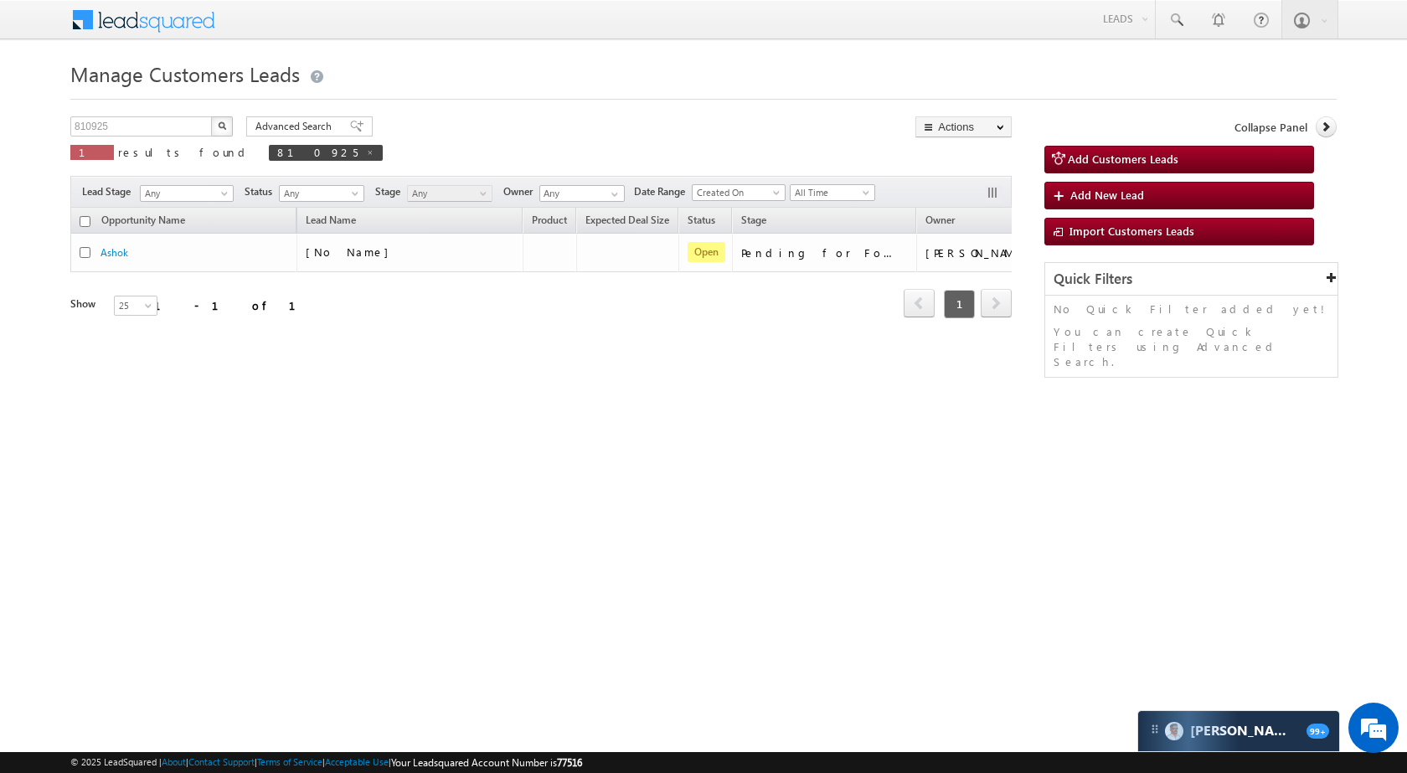
click at [147, 116] on div "Manage Customers Leads 810925 X 1 results found 810925 Advanced Search Advanced…" at bounding box center [703, 265] width 1266 height 419
click at [146, 116] on div "Manage Customers Leads 810925 X 1 results found 810925 Advanced Search Advanced…" at bounding box center [703, 265] width 1266 height 419
click at [157, 130] on input "810925" at bounding box center [141, 126] width 143 height 20
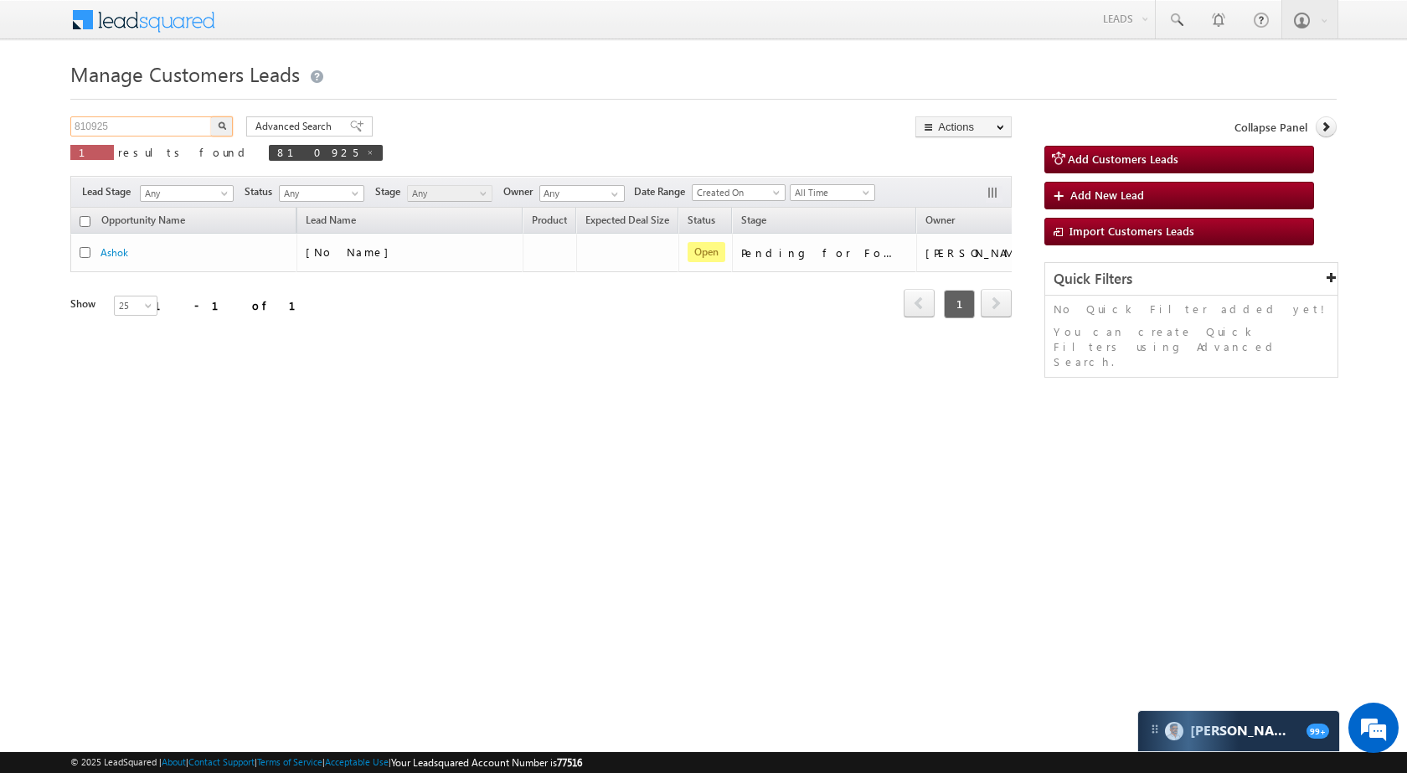
paste input "88161"
click at [221, 125] on img "button" at bounding box center [222, 125] width 8 height 8
click at [136, 127] on input "888161" at bounding box center [141, 126] width 143 height 20
paste input "65402"
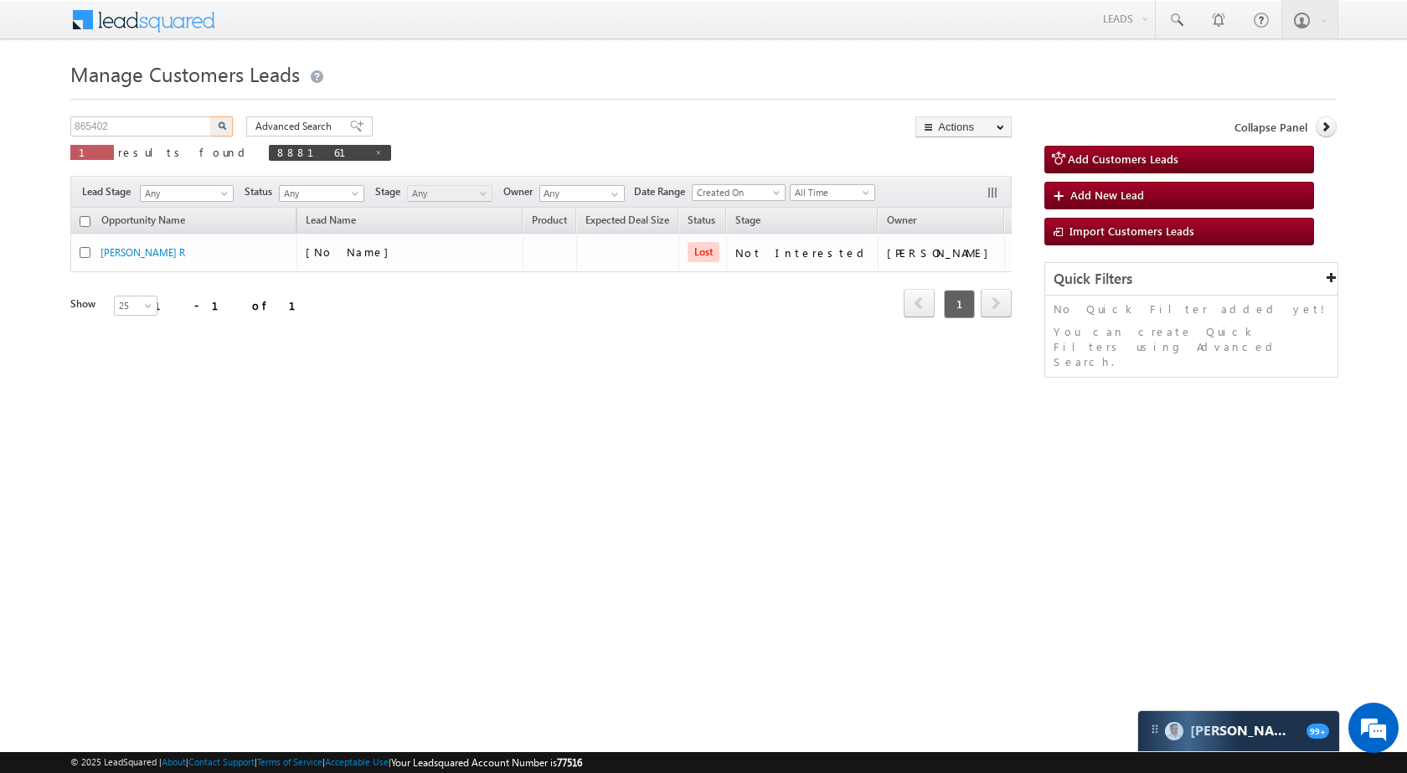
click at [216, 125] on button "button" at bounding box center [222, 126] width 22 height 20
click at [159, 131] on input "865402" at bounding box center [141, 126] width 143 height 20
paste input "8030"
click at [219, 126] on img "button" at bounding box center [222, 125] width 8 height 8
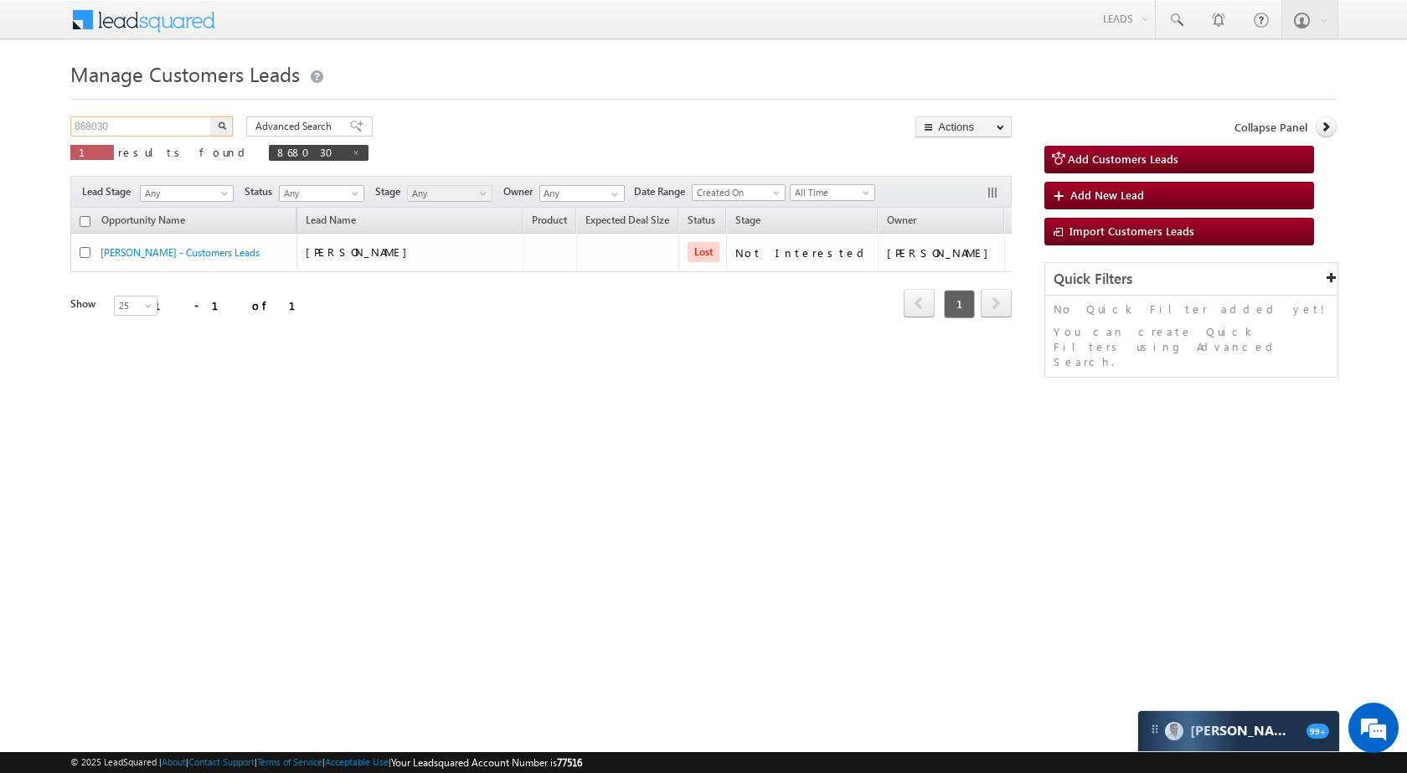
click at [184, 126] on input "868030" at bounding box center [141, 126] width 143 height 20
paste input "84407"
drag, startPoint x: 219, startPoint y: 122, endPoint x: 212, endPoint y: 101, distance: 22.0
click at [219, 122] on img "button" at bounding box center [222, 125] width 8 height 8
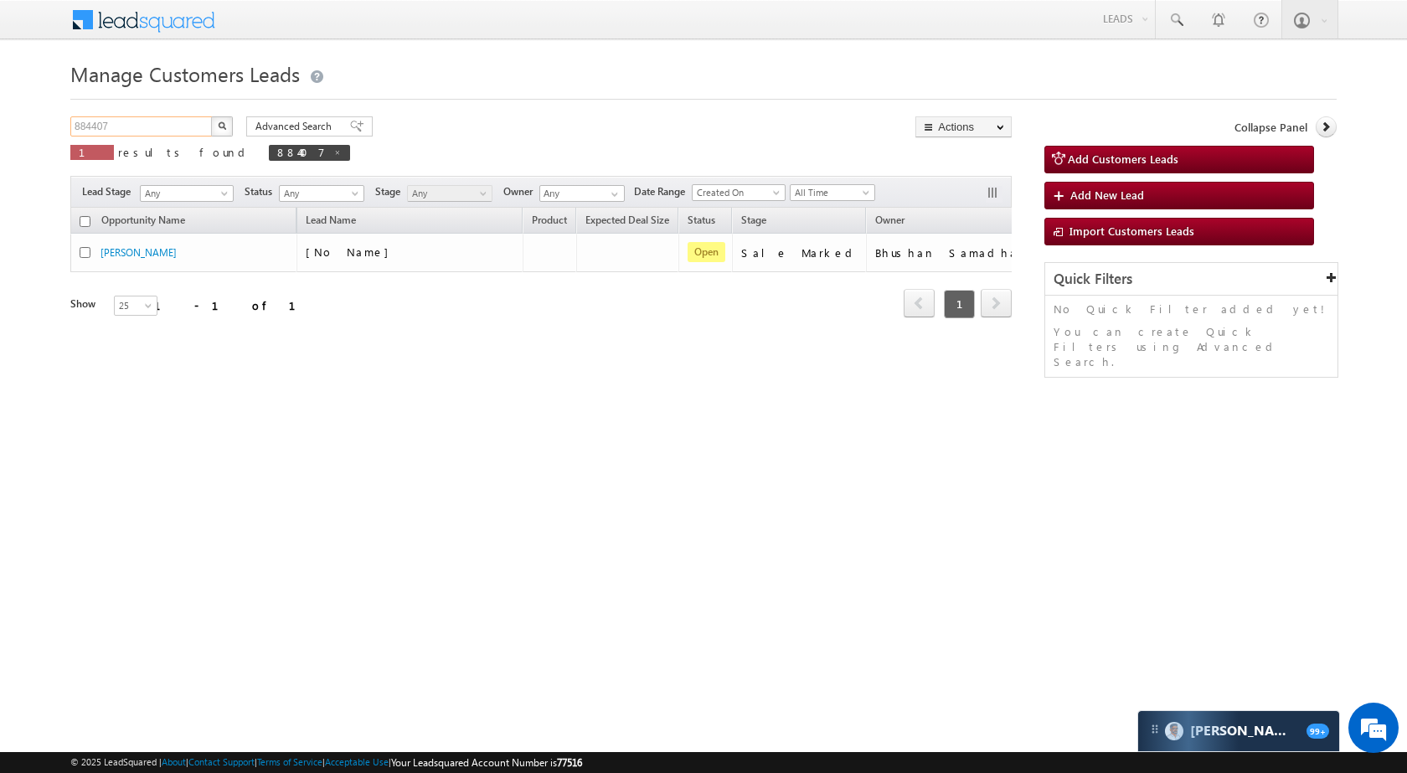
click at [158, 121] on input "884407" at bounding box center [141, 126] width 143 height 20
paste input "376"
click at [233, 116] on div "883767 X 1 results found 884407" at bounding box center [210, 140] width 280 height 48
click at [227, 116] on button "button" at bounding box center [222, 126] width 22 height 20
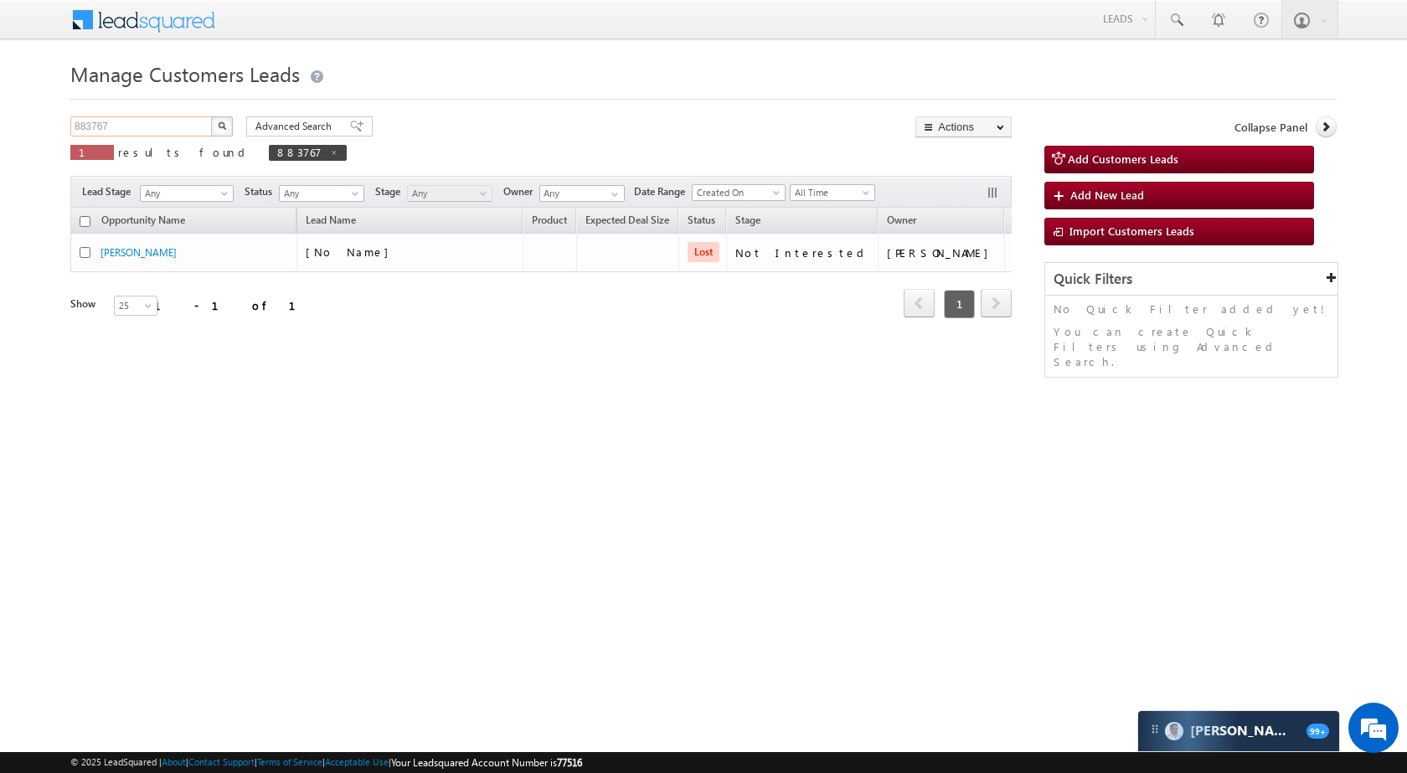
click at [172, 120] on input "883767" at bounding box center [141, 126] width 143 height 20
click at [171, 121] on input "883767" at bounding box center [141, 126] width 143 height 20
paste input "90645"
click at [233, 126] on div "890645 X 1 results found 883767" at bounding box center [208, 140] width 276 height 48
click at [216, 122] on button "button" at bounding box center [222, 126] width 22 height 20
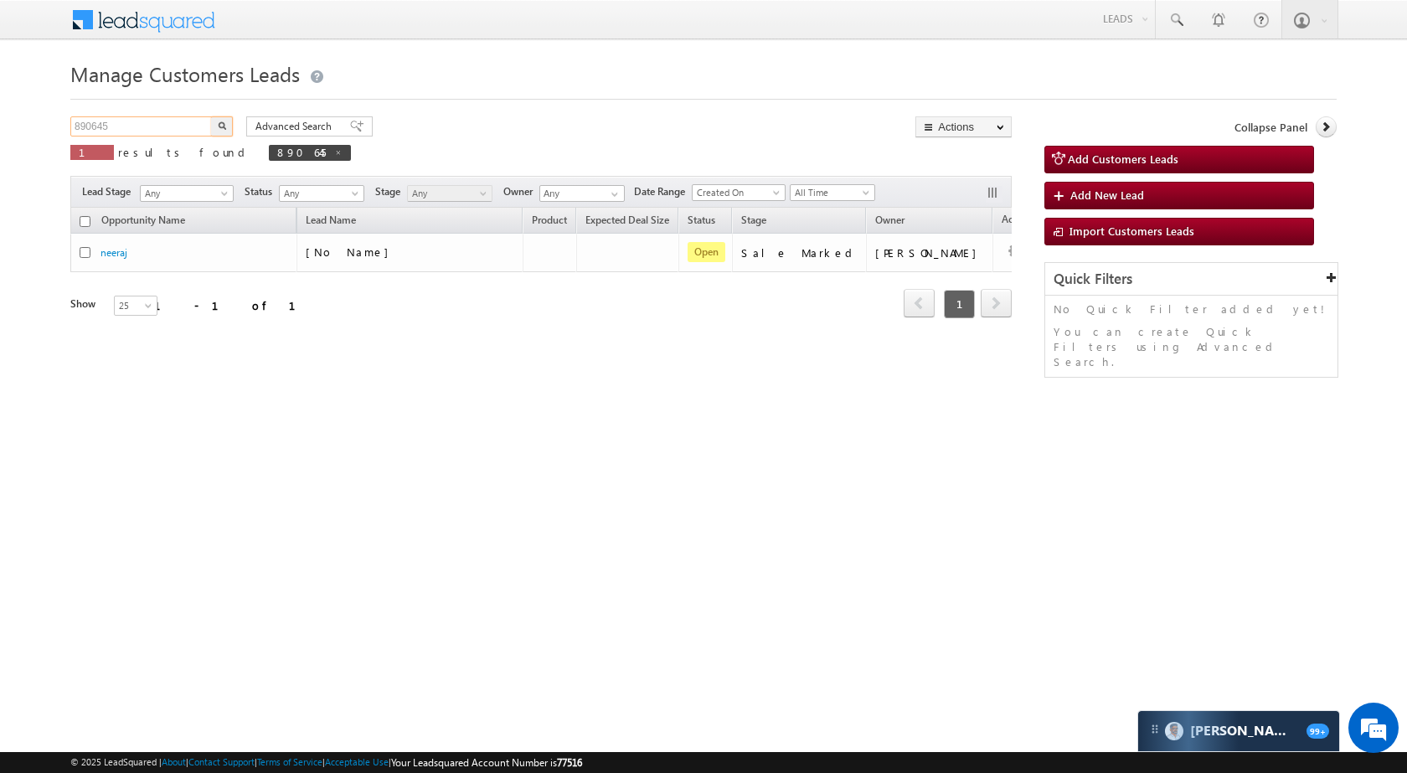
click at [166, 130] on input "890645" at bounding box center [141, 126] width 143 height 20
paste input "32156"
type input "832156"
click at [227, 124] on button "button" at bounding box center [222, 126] width 22 height 20
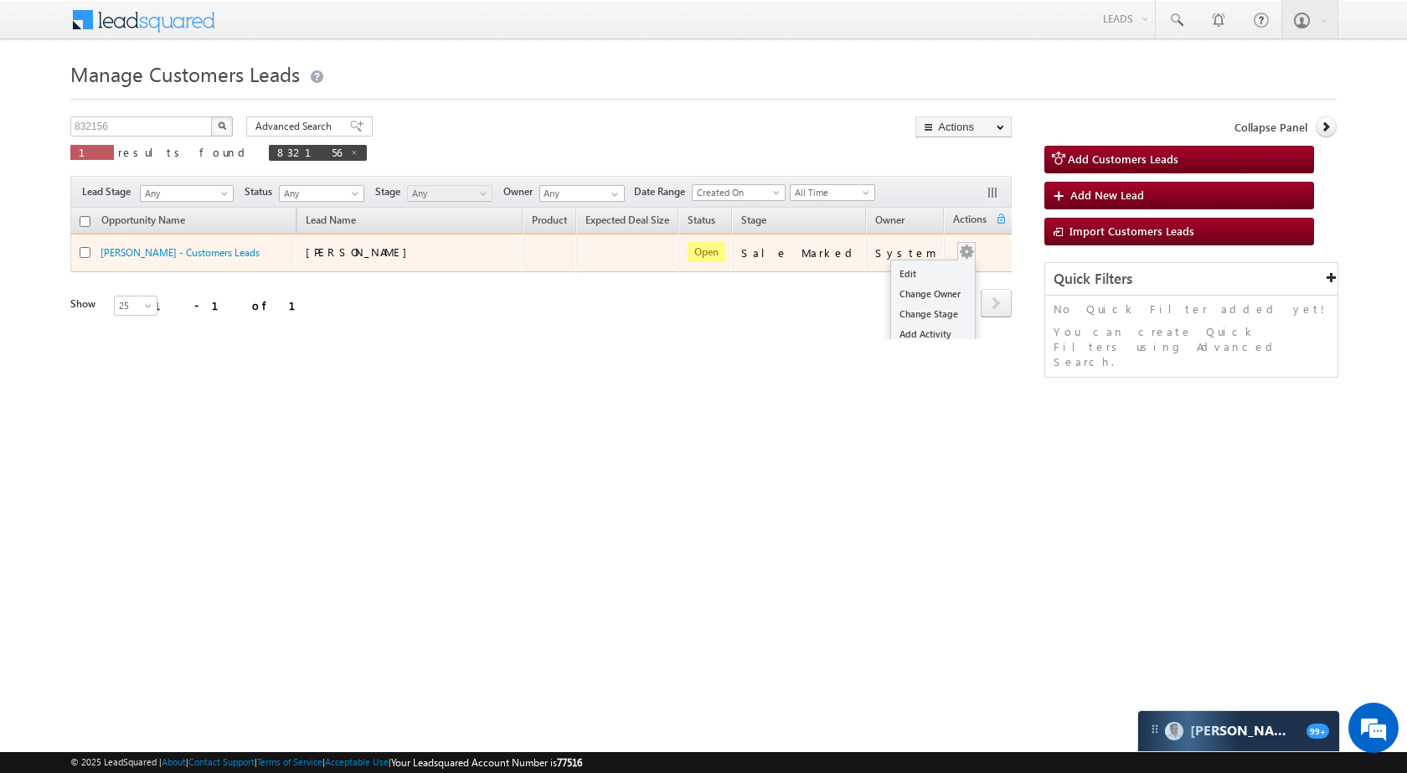
click at [958, 247] on button "button" at bounding box center [966, 252] width 17 height 17
click at [961, 250] on span at bounding box center [966, 251] width 18 height 18
click at [958, 249] on button "button" at bounding box center [966, 252] width 17 height 17
click at [923, 265] on link "Edit" at bounding box center [933, 274] width 84 height 20
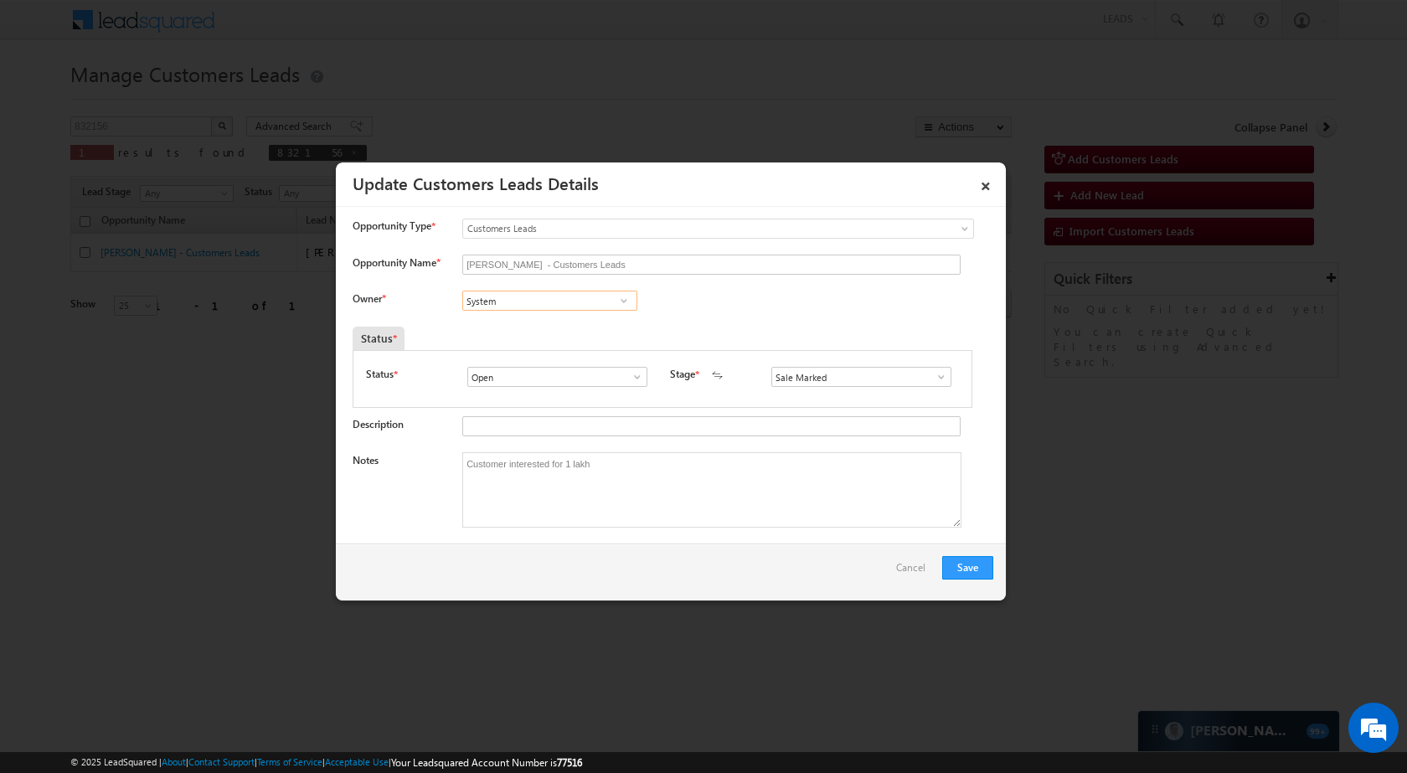
click at [555, 297] on input "System" at bounding box center [549, 301] width 175 height 20
paste input "[PERSON_NAME]"
click at [551, 321] on link "Rana Sangram Singh rana.singh@sgrlimited.in" at bounding box center [549, 327] width 175 height 32
type input "[PERSON_NAME]"
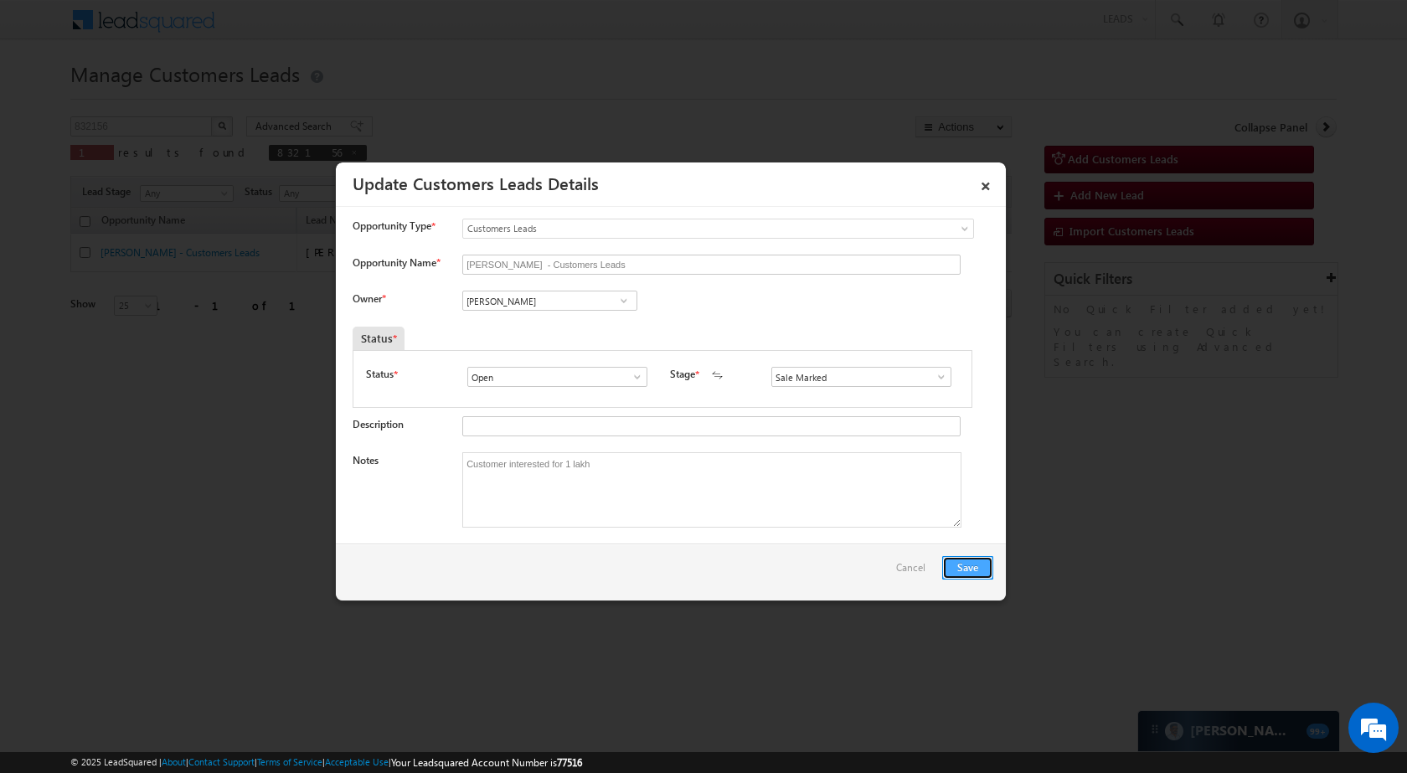
click at [972, 566] on button "Save" at bounding box center [967, 567] width 51 height 23
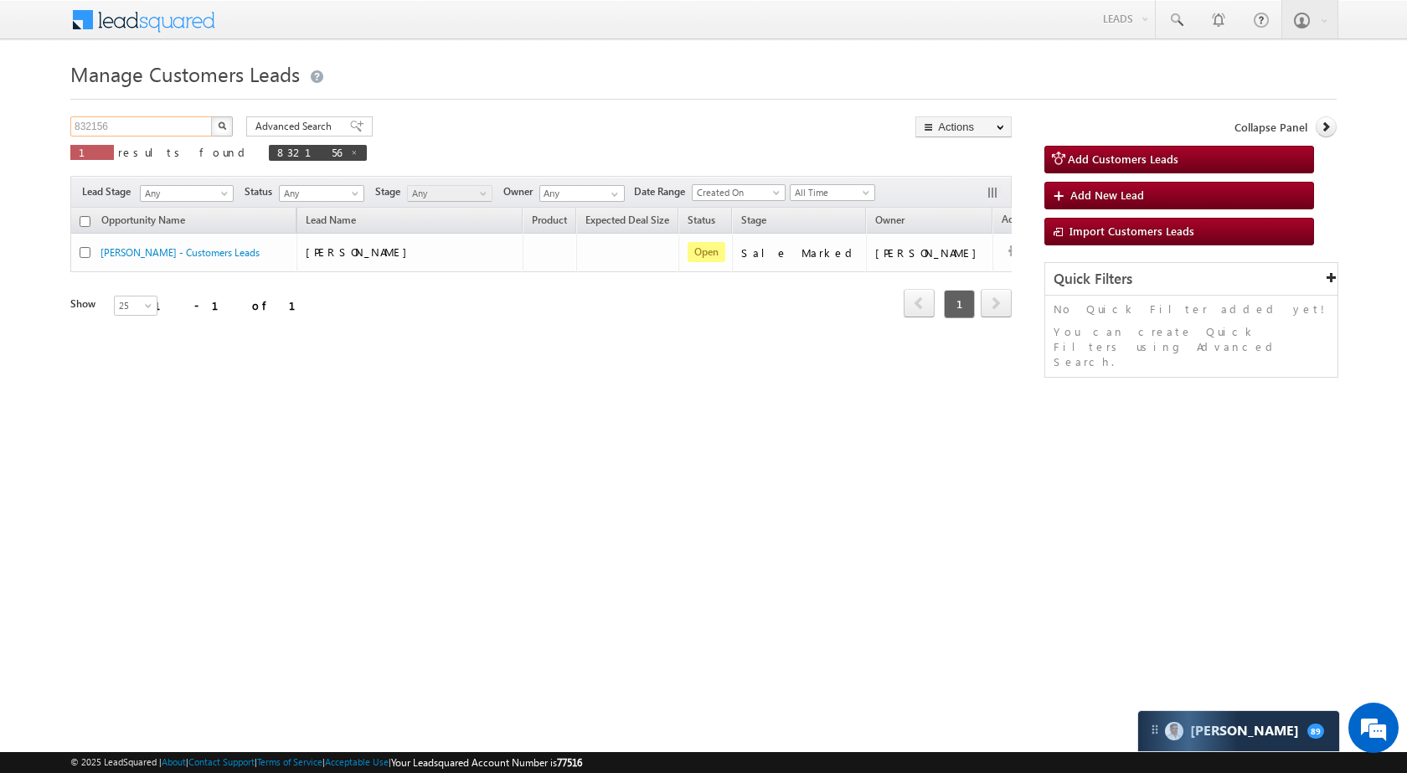
click at [159, 124] on input "832156" at bounding box center [141, 126] width 143 height 20
paste input "94049"
click at [227, 126] on button "button" at bounding box center [222, 126] width 22 height 20
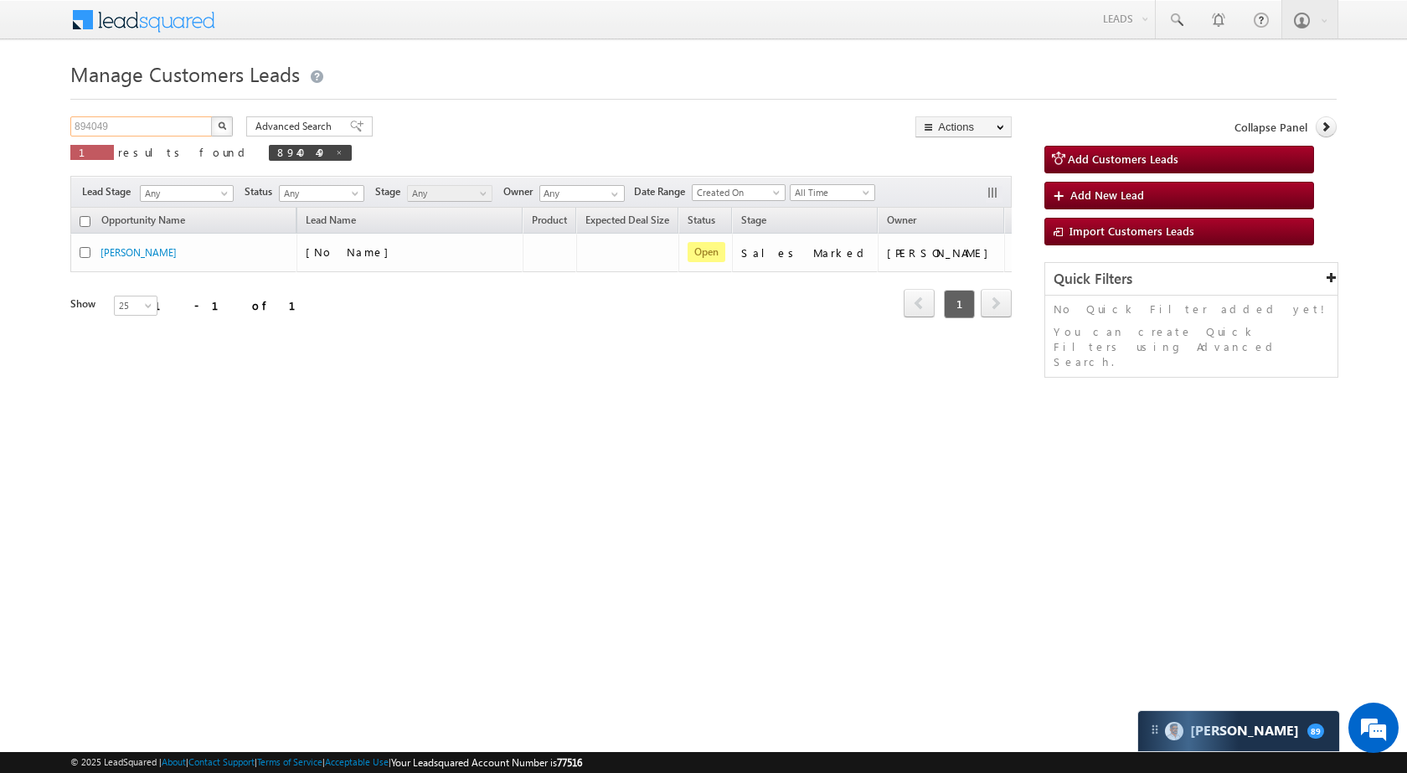
click at [127, 131] on input "894049" at bounding box center [141, 126] width 143 height 20
paste input "0638"
click at [214, 122] on button "button" at bounding box center [222, 126] width 22 height 20
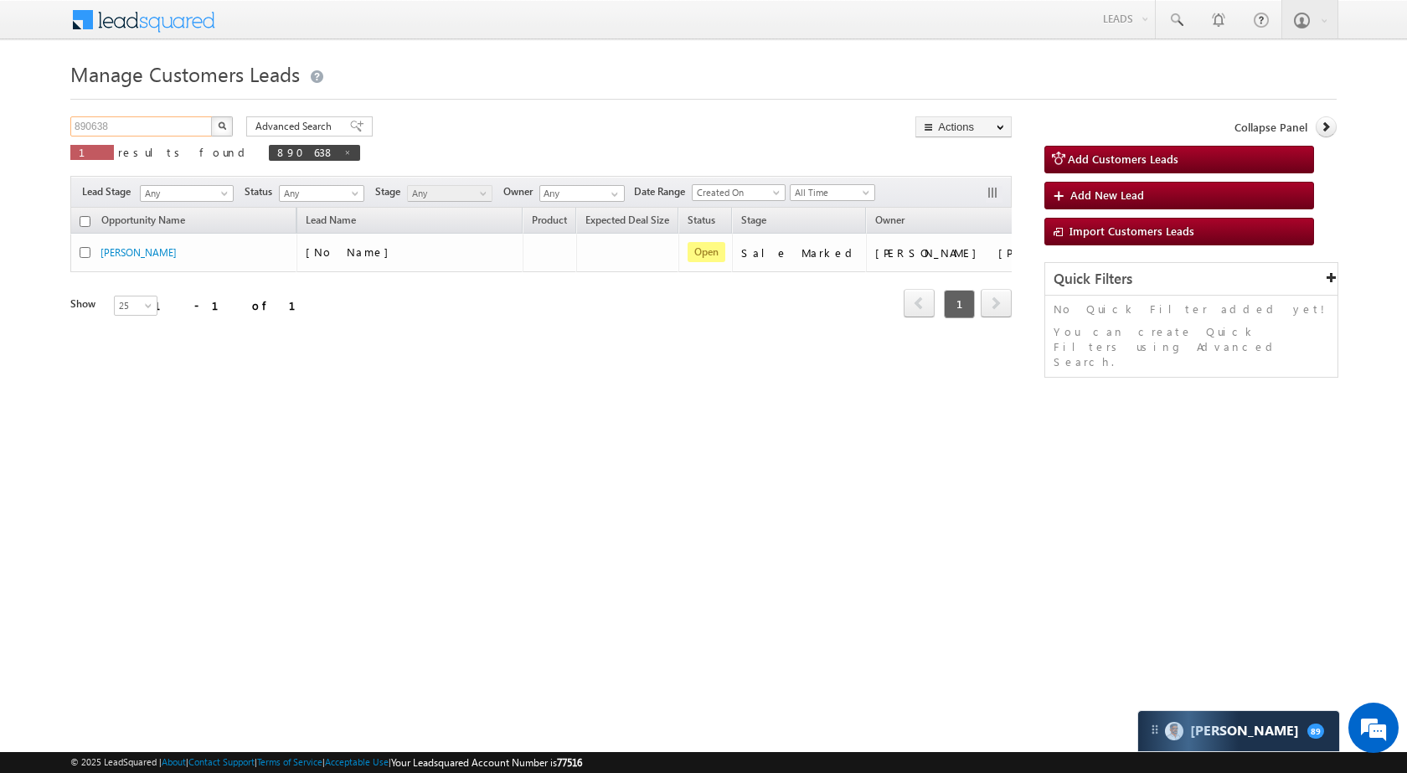
click at [162, 128] on input "890638" at bounding box center [141, 126] width 143 height 20
paste input "4764"
click at [224, 129] on img "button" at bounding box center [222, 125] width 8 height 8
click at [129, 126] on input "894764" at bounding box center [141, 126] width 143 height 20
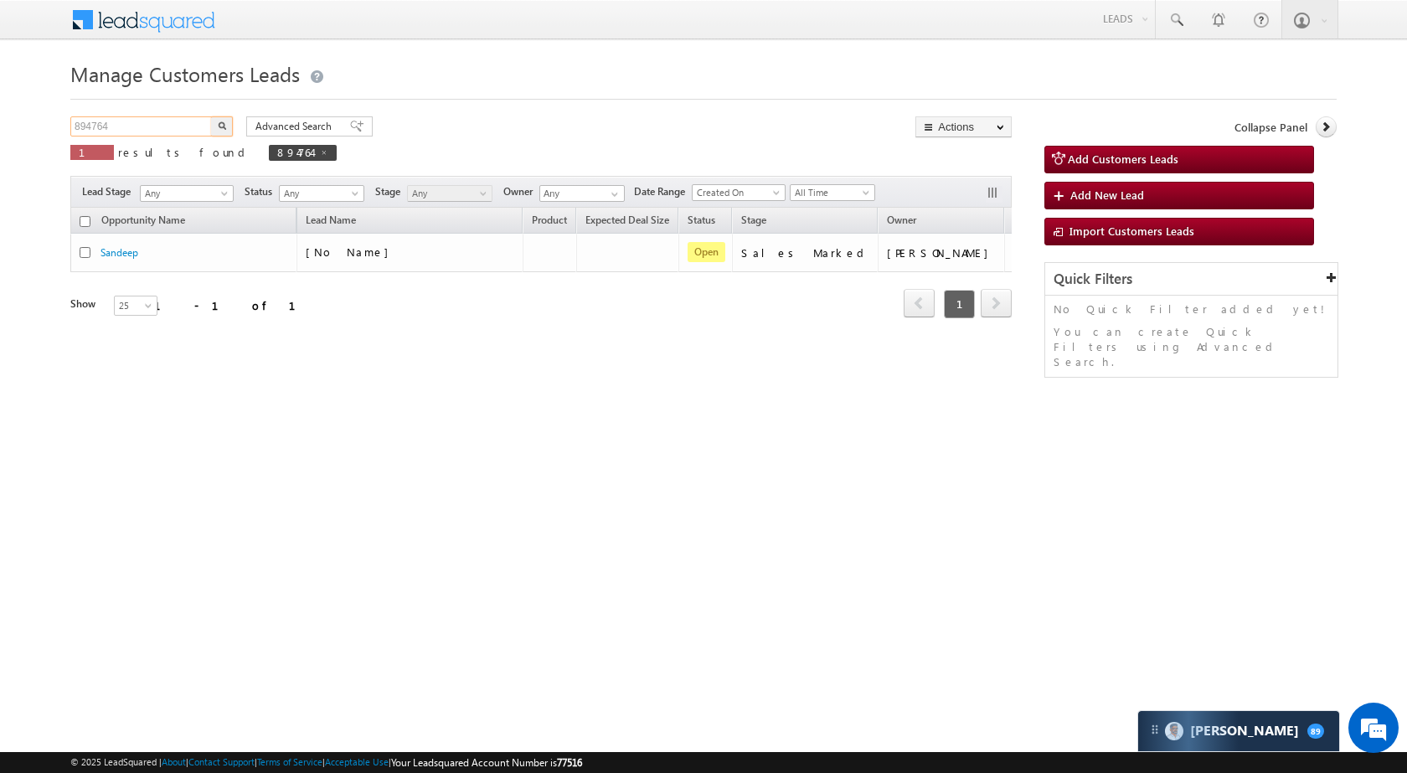
click at [129, 126] on input "894764" at bounding box center [141, 126] width 143 height 20
paste input "32086"
click at [224, 126] on img "button" at bounding box center [222, 125] width 8 height 8
click at [163, 127] on input "832086" at bounding box center [141, 126] width 143 height 20
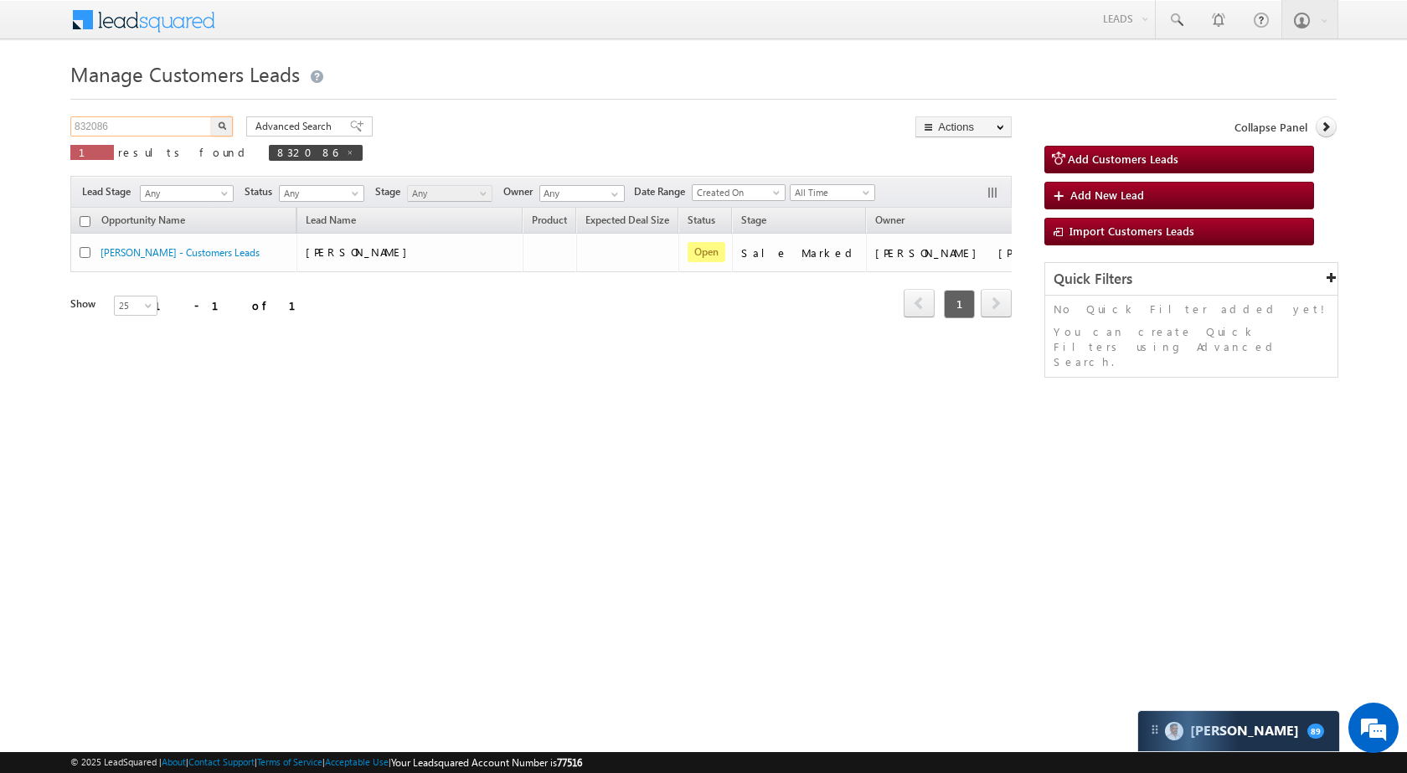
paste input "93948"
type input "893948"
click at [224, 122] on img "button" at bounding box center [222, 125] width 8 height 8
click at [195, 130] on input "893948" at bounding box center [141, 126] width 143 height 20
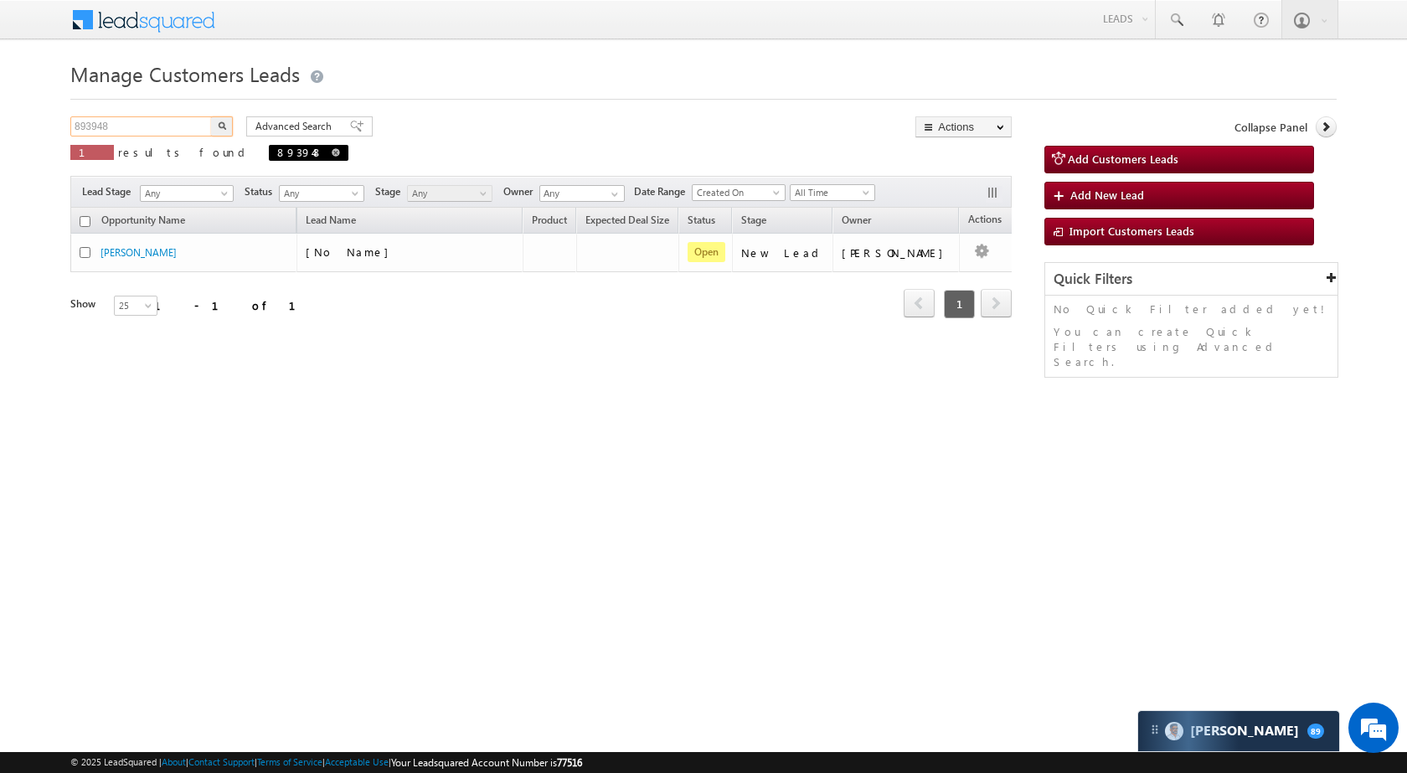
paste input "32077"
click at [225, 122] on img "button" at bounding box center [222, 125] width 8 height 8
click at [171, 132] on input "832077" at bounding box center [141, 126] width 143 height 20
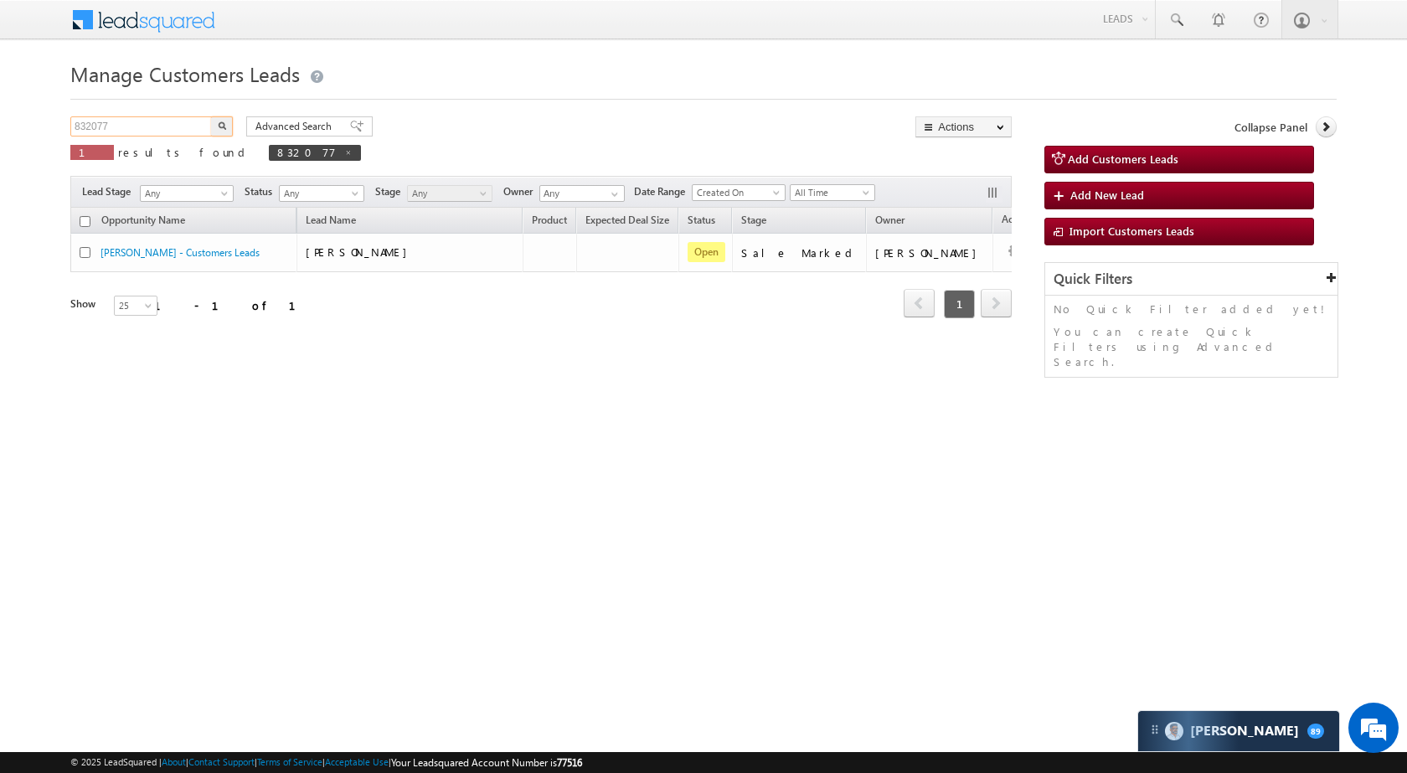
paste input "91308"
click at [220, 126] on img "button" at bounding box center [222, 125] width 8 height 8
click at [158, 117] on input "891308" at bounding box center [141, 126] width 143 height 20
paste input "32069"
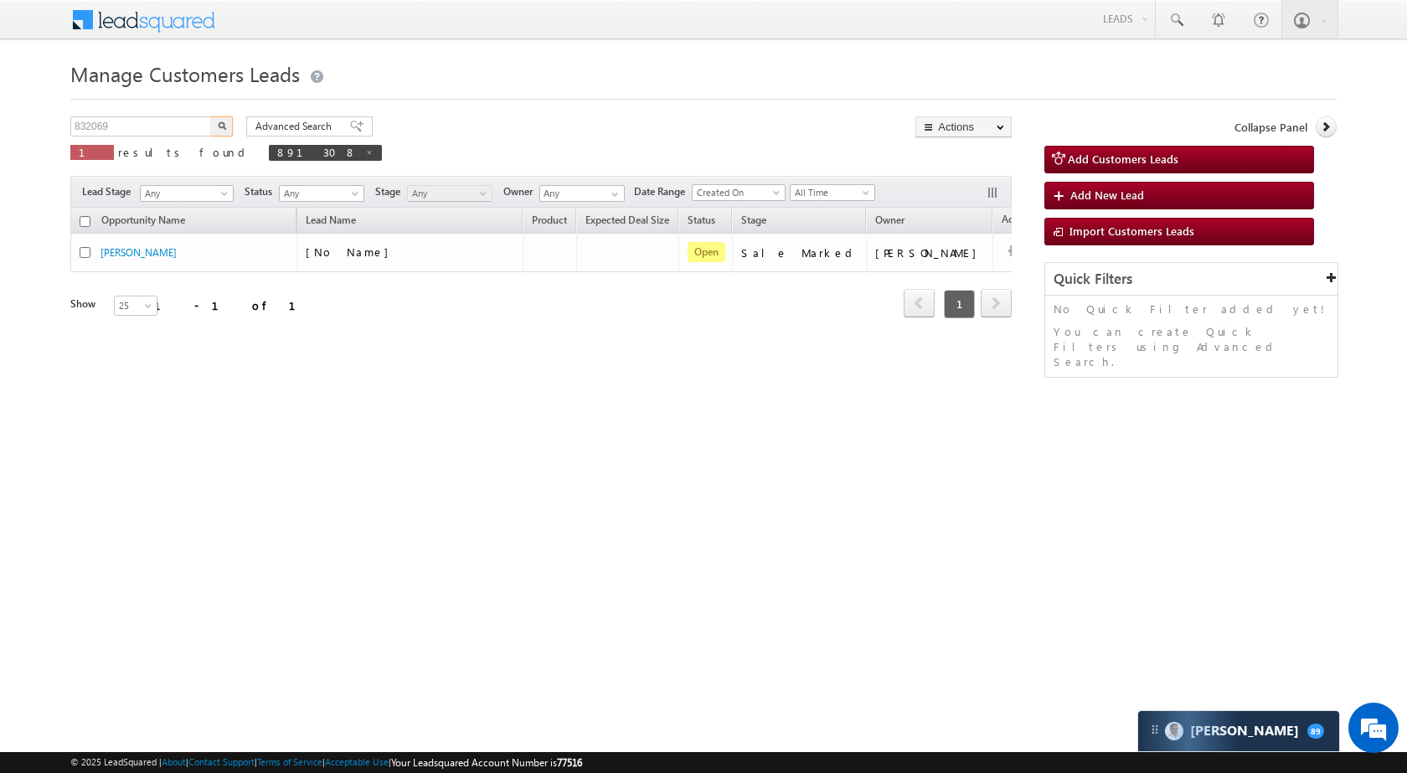
click at [221, 132] on button "button" at bounding box center [222, 126] width 22 height 20
click at [164, 118] on input "832069" at bounding box center [141, 126] width 143 height 20
paste input "90841"
click at [230, 127] on button "button" at bounding box center [222, 126] width 22 height 20
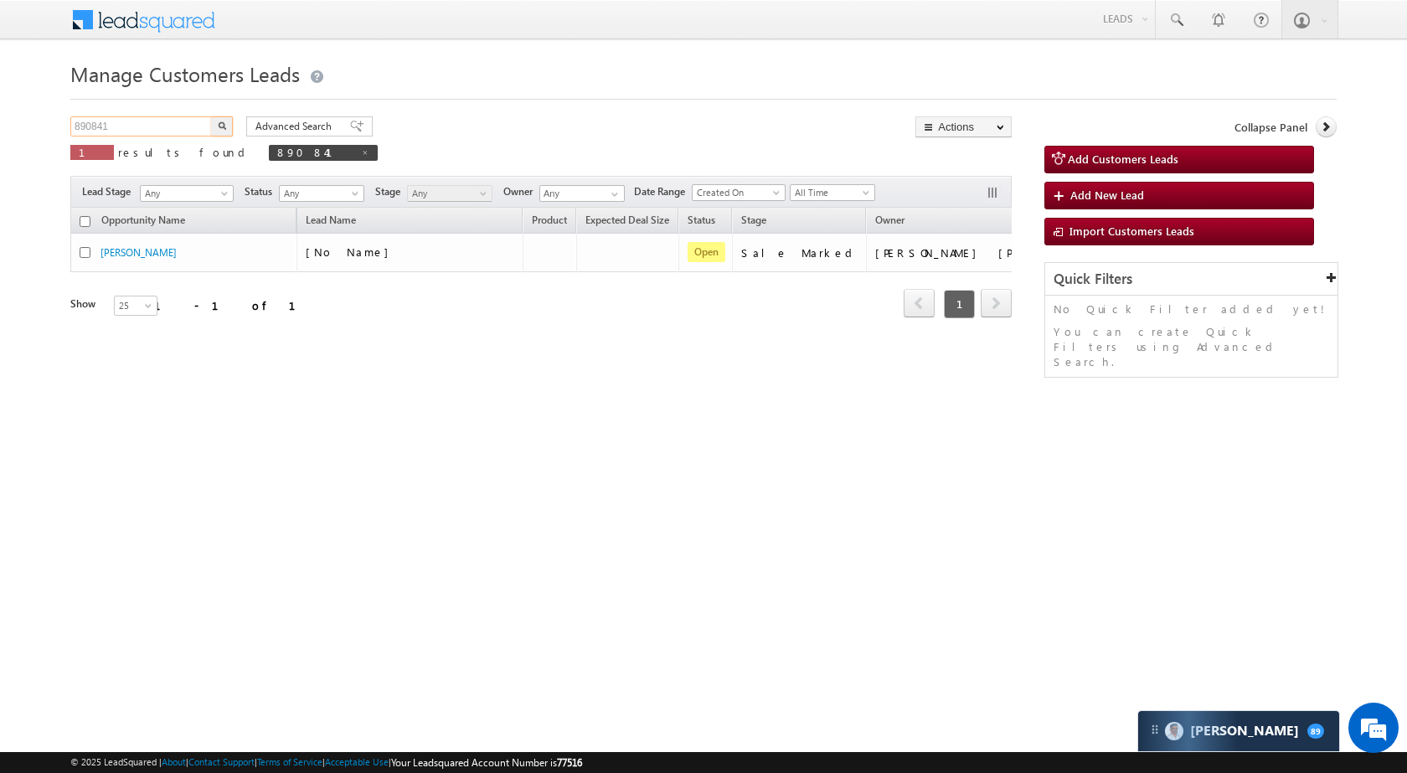
click at [184, 132] on input "890841" at bounding box center [141, 126] width 143 height 20
paste input "1738"
click at [216, 128] on button "button" at bounding box center [222, 126] width 22 height 20
click at [168, 126] on input "891738" at bounding box center [141, 126] width 143 height 20
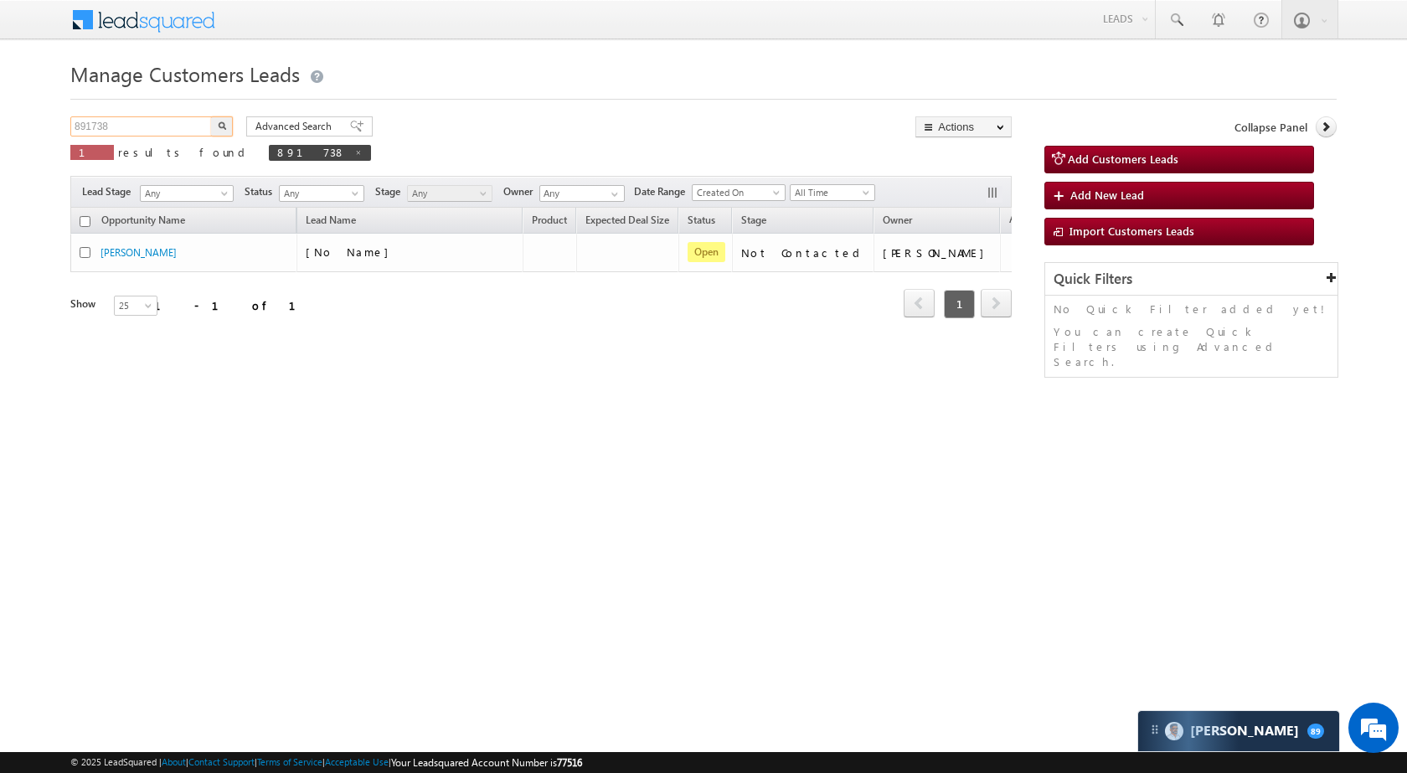
click at [168, 126] on input "891738" at bounding box center [141, 126] width 143 height 20
paste input "72249"
click at [225, 126] on img "button" at bounding box center [222, 125] width 8 height 8
click at [195, 126] on input "872249" at bounding box center [141, 126] width 143 height 20
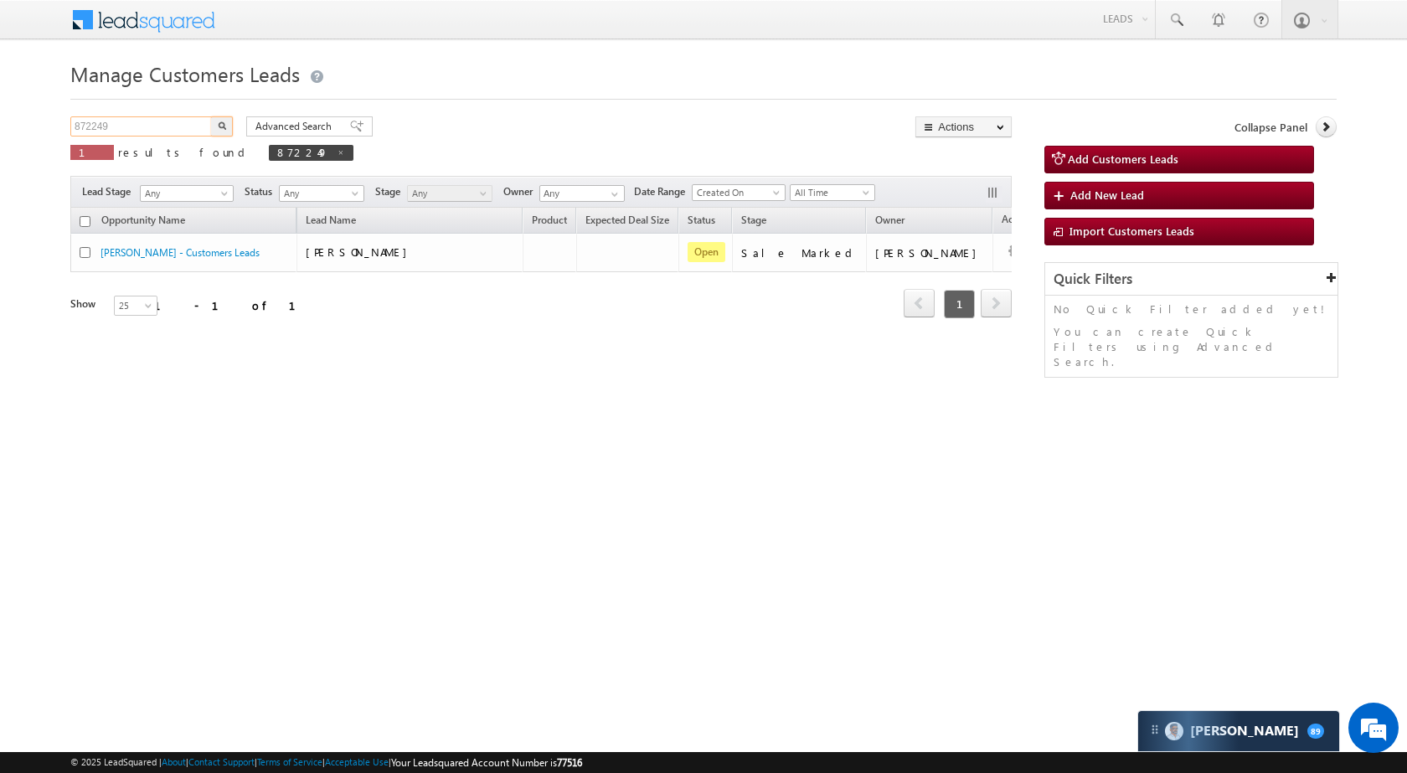
paste input "5916"
click at [224, 129] on img "button" at bounding box center [222, 125] width 8 height 8
click at [170, 118] on input "875916" at bounding box center [141, 126] width 143 height 20
paste input "48102"
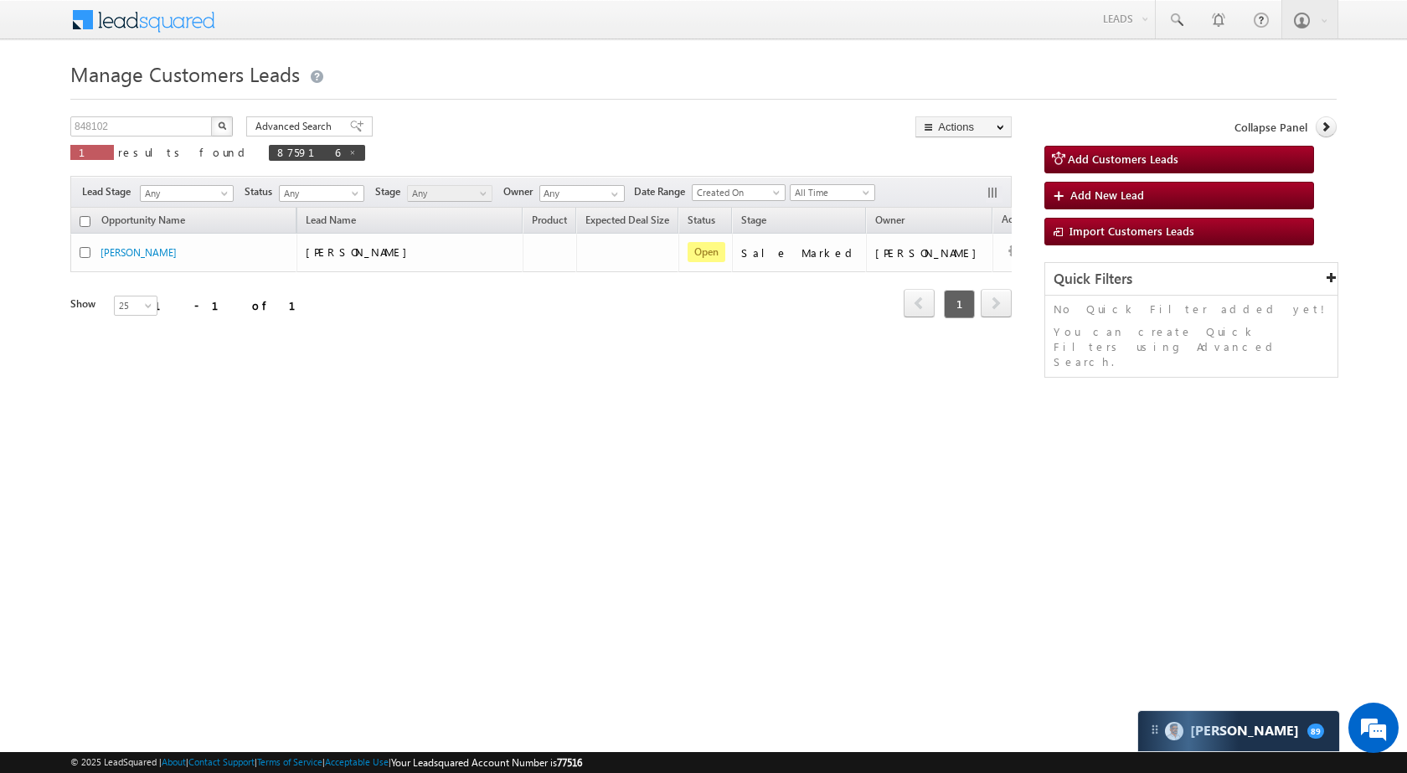
click at [214, 120] on button "button" at bounding box center [222, 126] width 22 height 20
click at [169, 118] on input "848102" at bounding box center [141, 126] width 143 height 20
paste input "81347"
click at [220, 113] on div "Manage Customers Leads 881347 X 1 results found 848102 Advanced Search Advanced…" at bounding box center [703, 265] width 1266 height 419
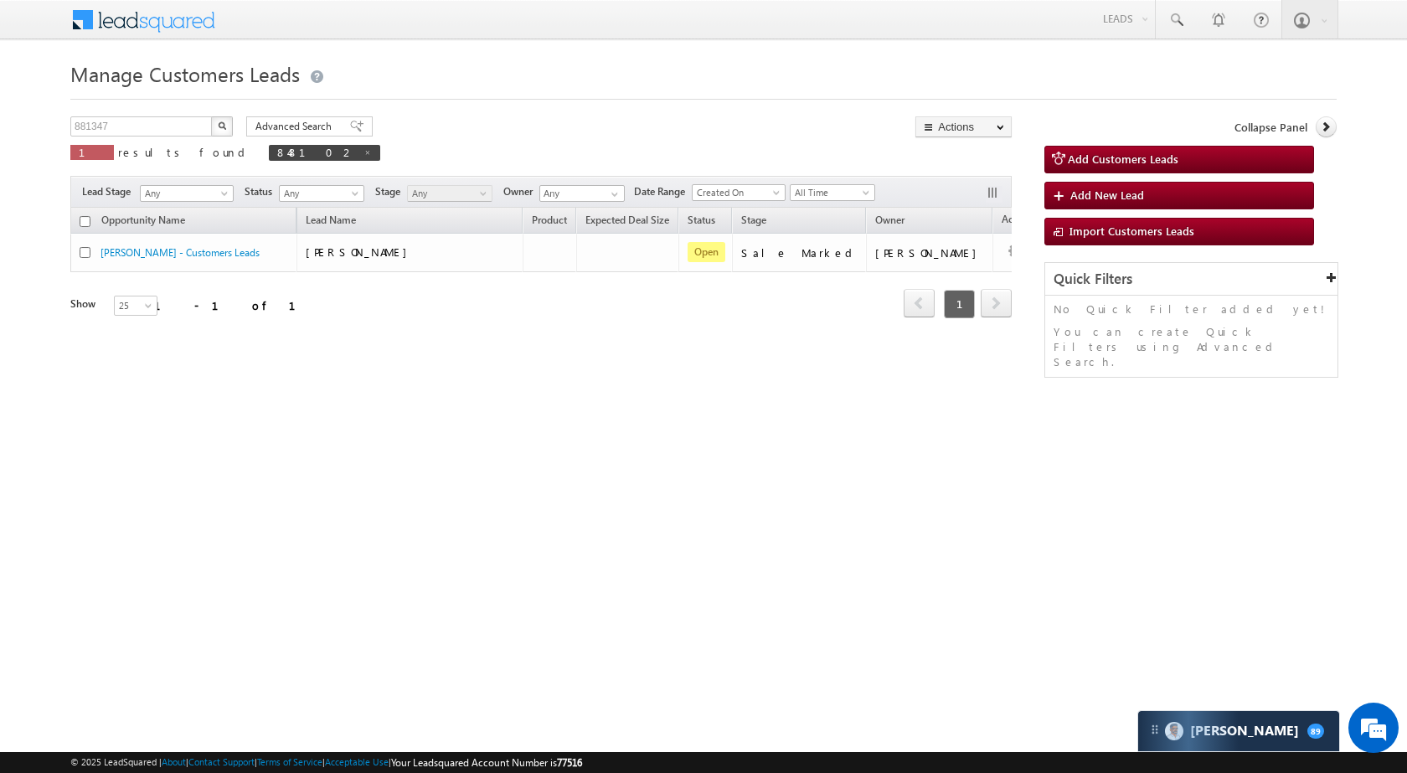
click at [220, 116] on button "button" at bounding box center [222, 126] width 22 height 20
click at [158, 123] on input "881347" at bounding box center [141, 126] width 143 height 20
paste input "474"
click at [223, 124] on img "button" at bounding box center [222, 125] width 8 height 8
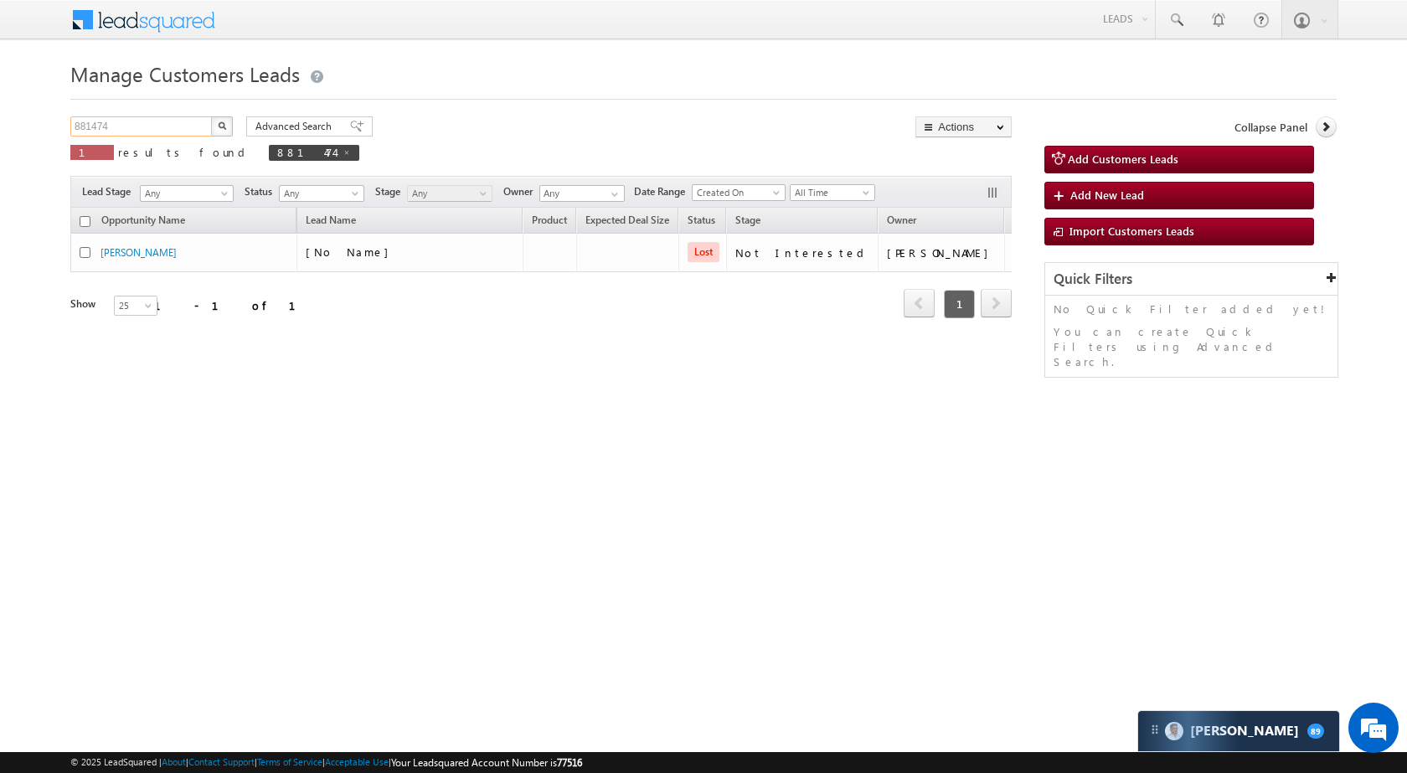
click at [167, 121] on input "881474" at bounding box center [141, 126] width 143 height 20
paste input "68319"
type input "868319"
click at [220, 118] on button "button" at bounding box center [222, 126] width 22 height 20
